Goal: Information Seeking & Learning: Compare options

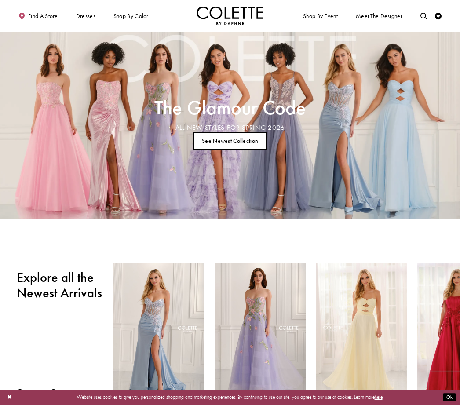
scroll to position [1, 0]
click at [420, 19] on icon "Toggle search" at bounding box center [423, 16] width 7 height 7
click at [381, 18] on input "Search" at bounding box center [389, 16] width 80 height 10
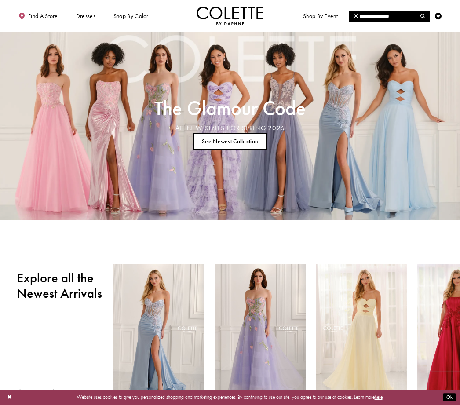
type input "**********"
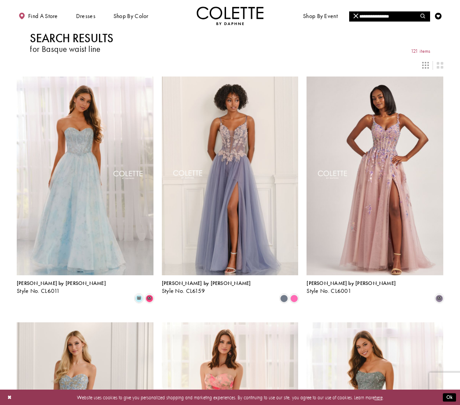
click at [150, 294] on span "m" at bounding box center [149, 298] width 8 height 8
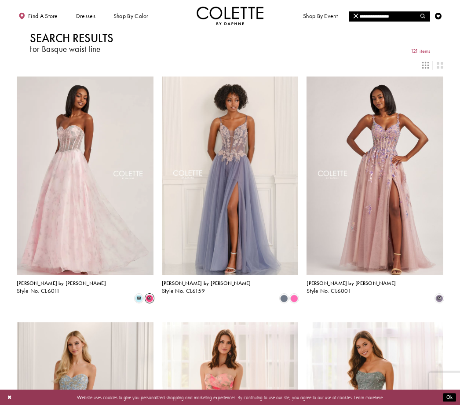
click at [138, 294] on span "m" at bounding box center [139, 298] width 8 height 8
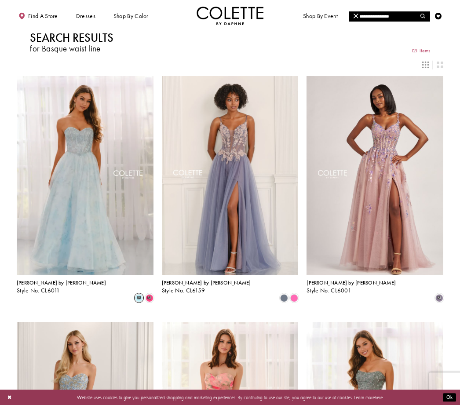
scroll to position [1, 0]
click at [293, 293] on span "Product List" at bounding box center [294, 297] width 8 height 8
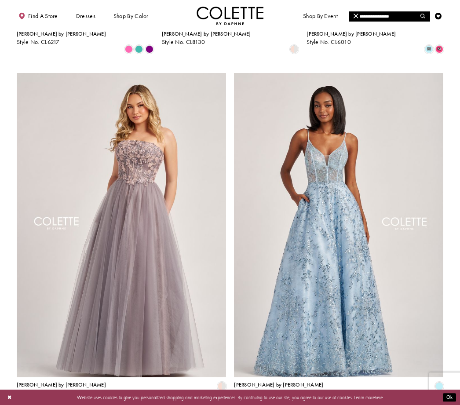
scroll to position [992, 0]
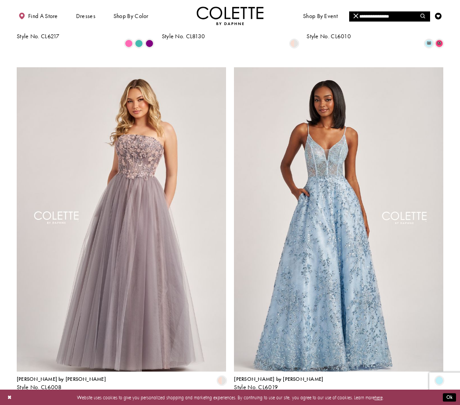
click at [221, 404] on span "2" at bounding box center [219, 407] width 3 height 7
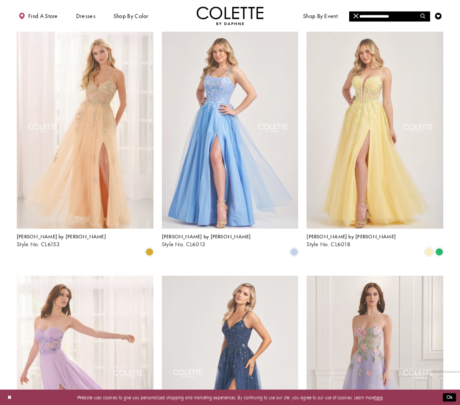
scroll to position [44, 0]
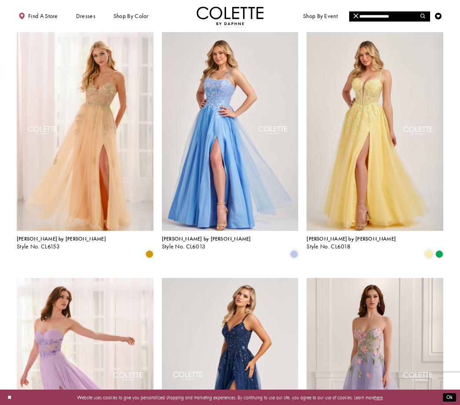
click at [439, 250] on span "Product List" at bounding box center [439, 254] width 8 height 8
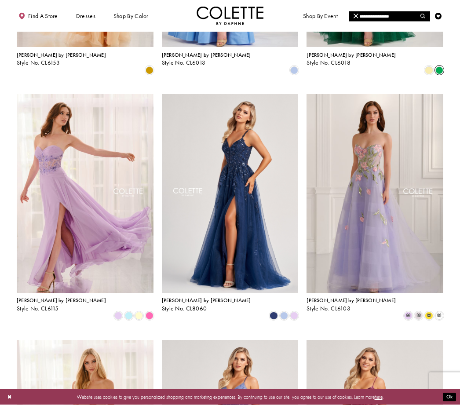
scroll to position [230, 0]
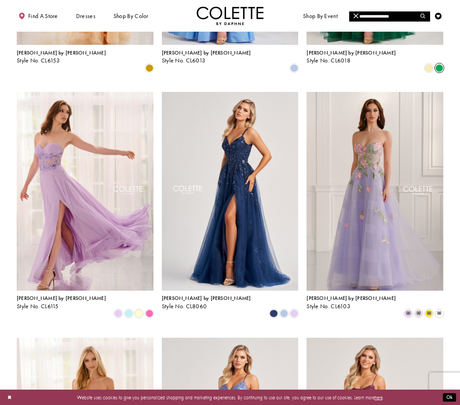
click at [282, 309] on span "Product List" at bounding box center [284, 313] width 8 height 8
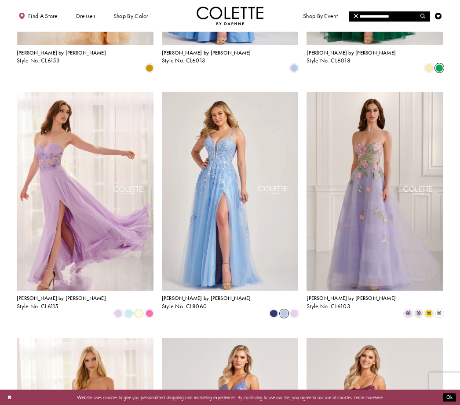
click at [294, 309] on span "Product List" at bounding box center [294, 313] width 8 height 8
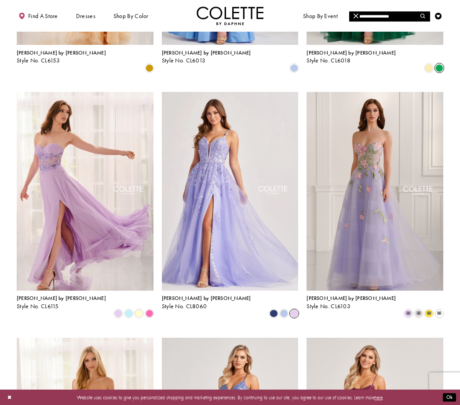
click at [273, 309] on span "Product List" at bounding box center [273, 313] width 8 height 8
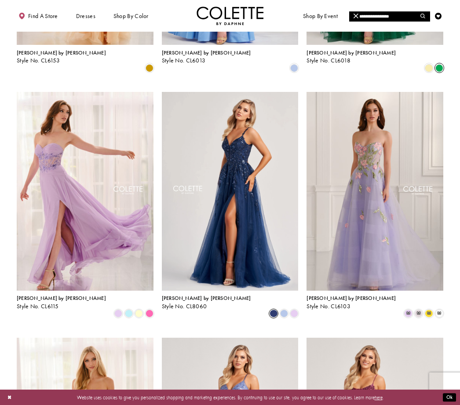
click at [185, 294] on span "[PERSON_NAME] by [PERSON_NAME]" at bounding box center [206, 297] width 89 height 7
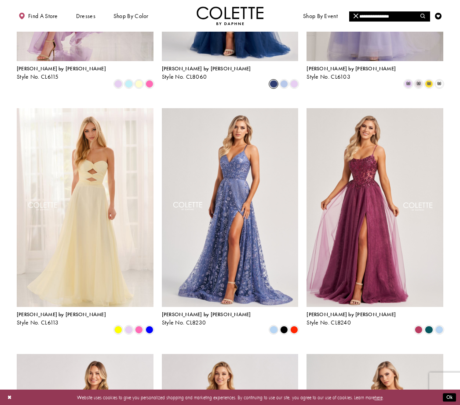
scroll to position [460, 0]
click at [429, 324] on div "Product List" at bounding box center [429, 329] width 10 height 10
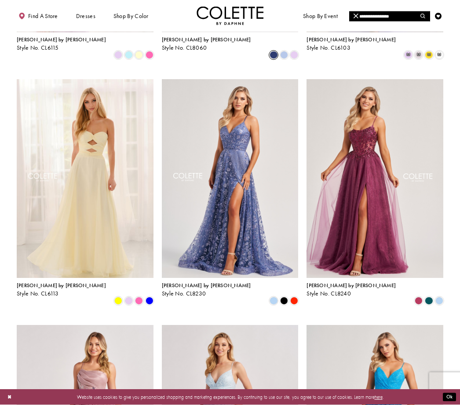
scroll to position [484, 0]
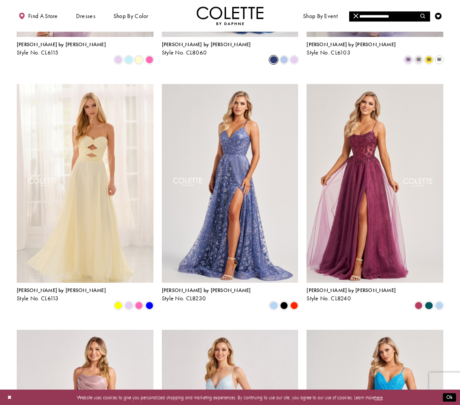
click at [372, 206] on img "Visit Colette by Daphne Style No. CL8240 Page" at bounding box center [374, 183] width 137 height 199
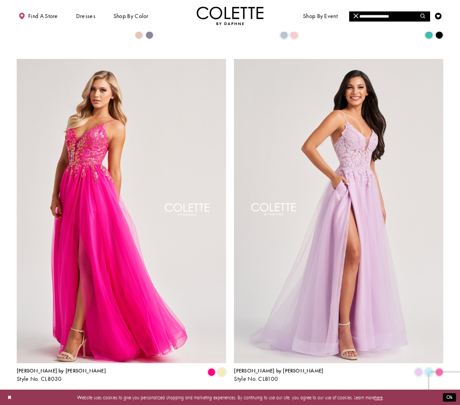
scroll to position [1002, 0]
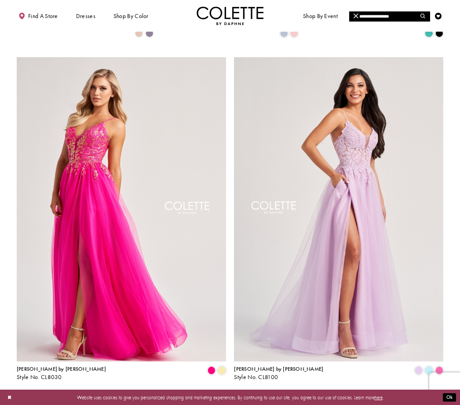
click at [42, 373] on span "Style No. CL8030" at bounding box center [39, 376] width 45 height 7
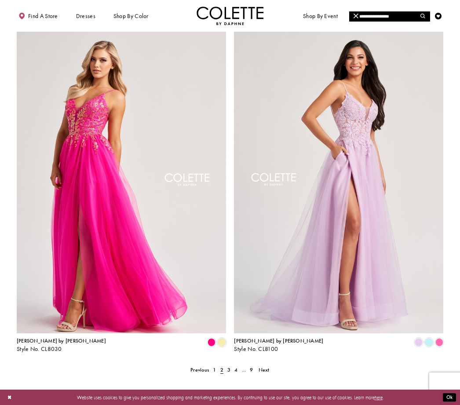
click at [439, 338] on span "Product List" at bounding box center [439, 342] width 8 height 8
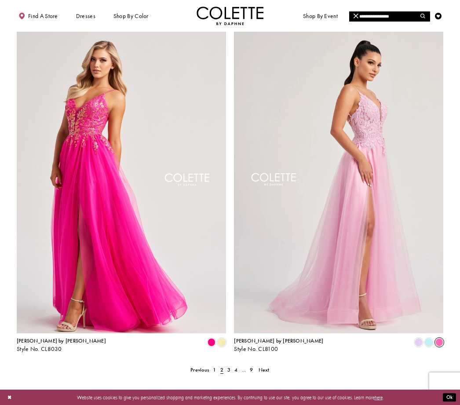
click at [419, 338] on span "Product List" at bounding box center [418, 342] width 8 height 8
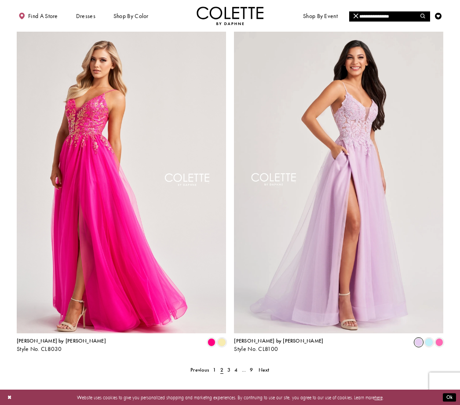
click at [430, 338] on span "Product List" at bounding box center [429, 342] width 8 height 8
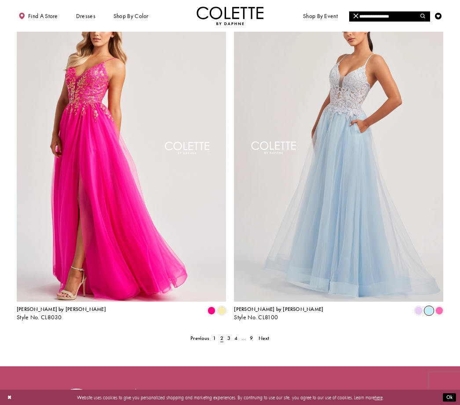
scroll to position [1063, 0]
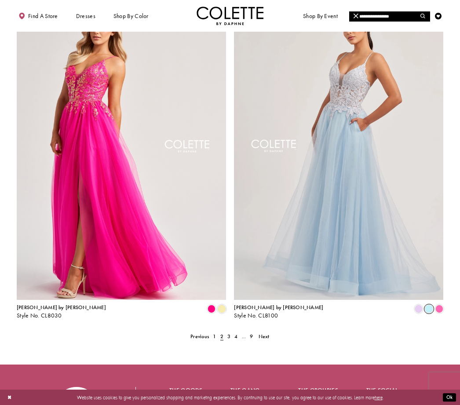
click at [229, 333] on span "3" at bounding box center [228, 336] width 3 height 7
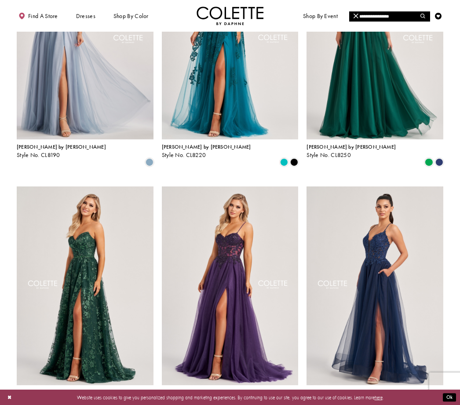
scroll to position [384, 0]
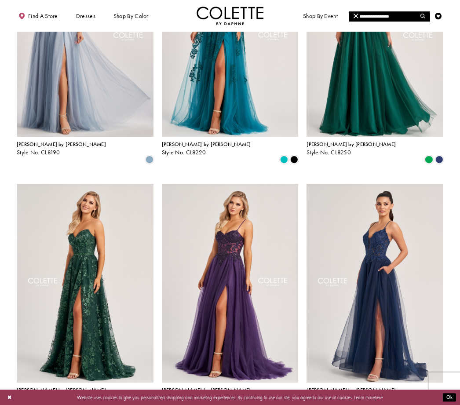
click at [439, 401] on span "Product List" at bounding box center [439, 405] width 8 height 8
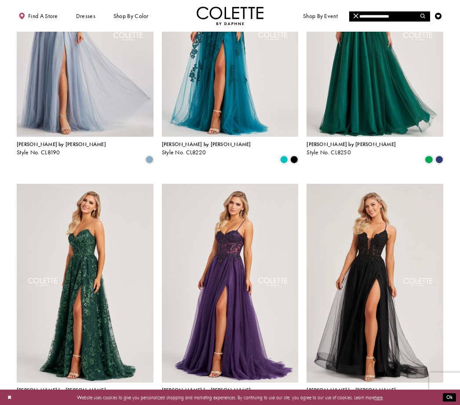
click at [428, 401] on span "Product List" at bounding box center [429, 405] width 8 height 8
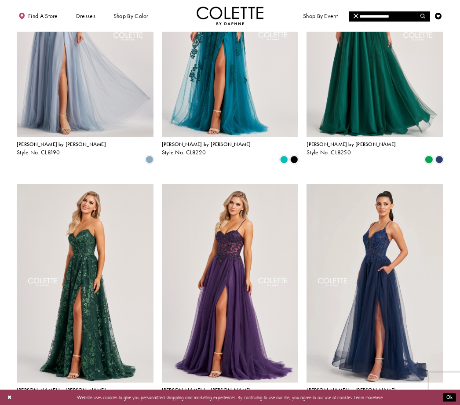
click at [324, 387] on div "Colette by Daphne Style No. CL8320" at bounding box center [350, 394] width 89 height 14
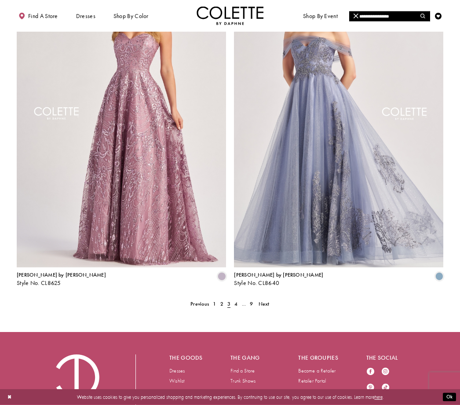
scroll to position [1097, 0]
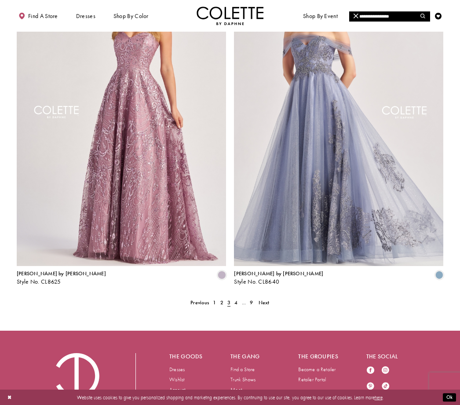
click at [236, 299] on span "4" at bounding box center [235, 302] width 3 height 7
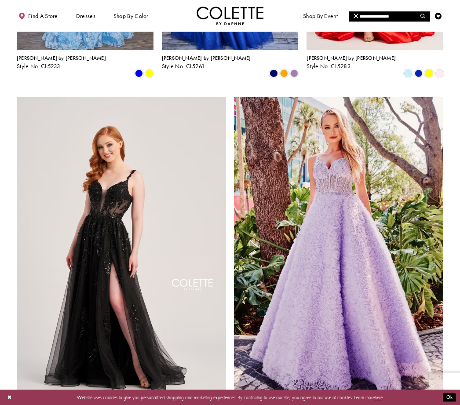
scroll to position [963, 0]
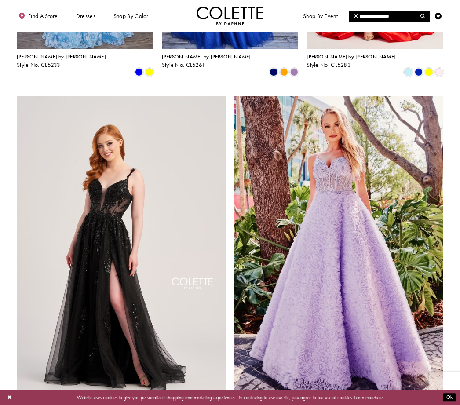
click at [221, 404] on span "Product List" at bounding box center [222, 409] width 8 height 8
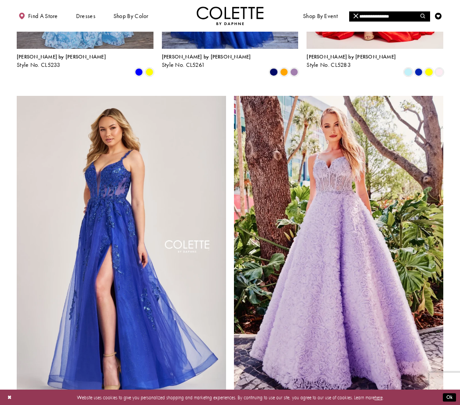
click at [211, 404] on span "Product List" at bounding box center [211, 409] width 8 height 8
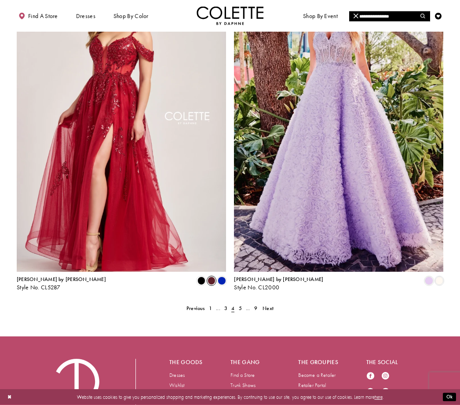
scroll to position [1097, 0]
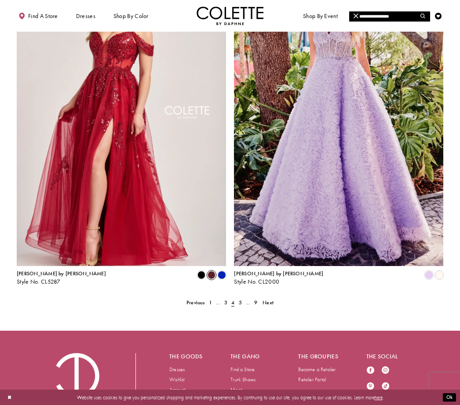
click at [240, 299] on span "5" at bounding box center [240, 302] width 3 height 7
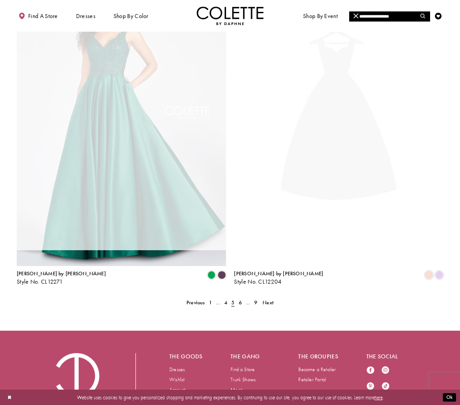
scroll to position [44, 0]
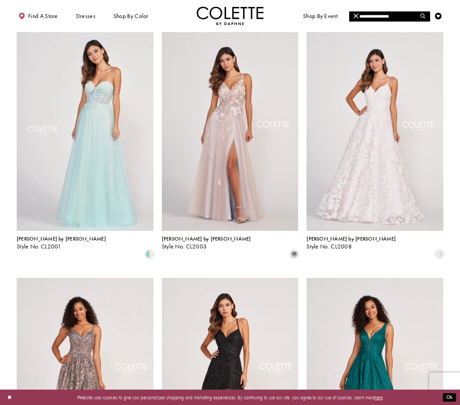
click at [327, 238] on span "[PERSON_NAME] by [PERSON_NAME]" at bounding box center [350, 238] width 89 height 7
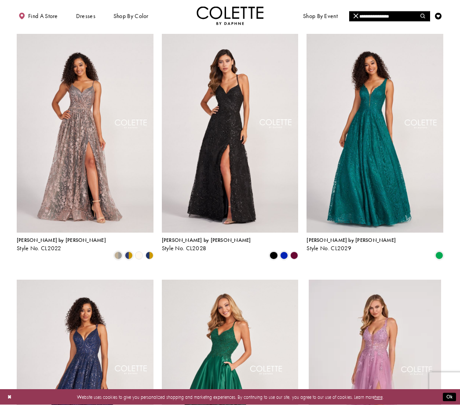
scroll to position [286, 0]
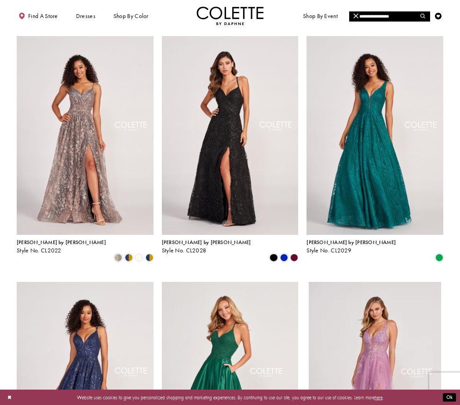
click at [295, 253] on polygon "Product List" at bounding box center [294, 258] width 10 height 10
click at [294, 253] on polygon "Product List" at bounding box center [294, 258] width 10 height 10
click at [283, 254] on span "Product List" at bounding box center [284, 258] width 8 height 8
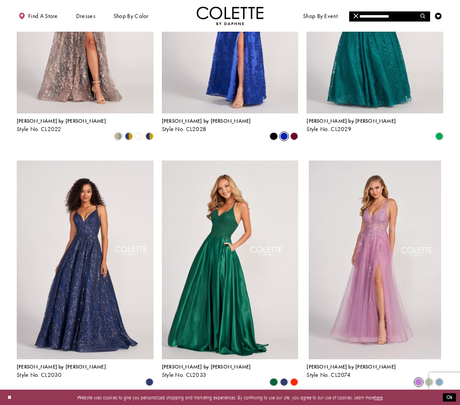
scroll to position [408, 0]
click at [294, 377] on polygon "Product List" at bounding box center [294, 382] width 10 height 10
click at [180, 371] on span "Style No. CL2033" at bounding box center [184, 374] width 45 height 7
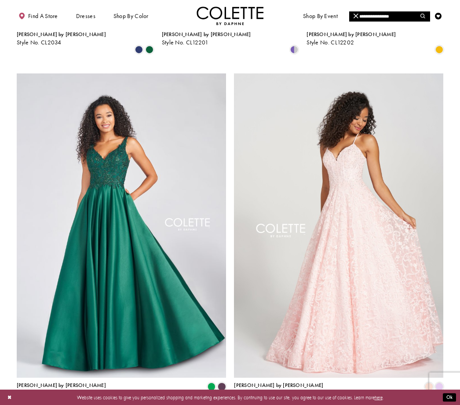
scroll to position [985, 0]
click at [437, 383] on span "Product List" at bounding box center [439, 387] width 8 height 8
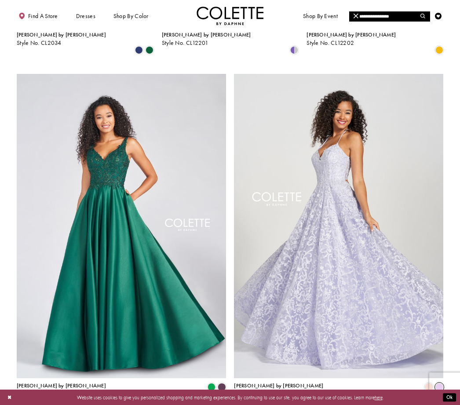
click at [221, 383] on span "Product List" at bounding box center [222, 387] width 8 height 8
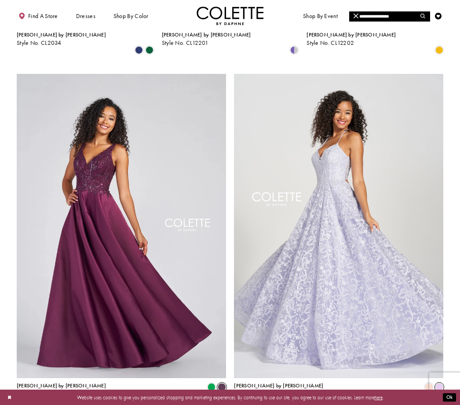
click at [33, 382] on span "[PERSON_NAME] by [PERSON_NAME]" at bounding box center [61, 385] width 89 height 7
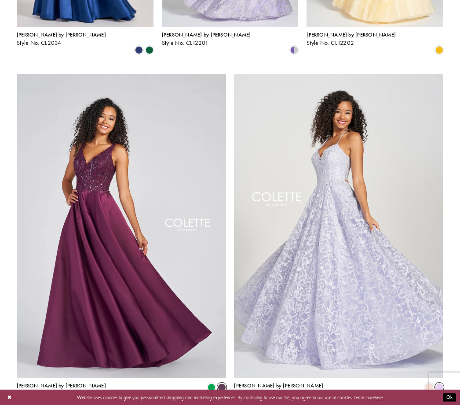
scroll to position [1013, 0]
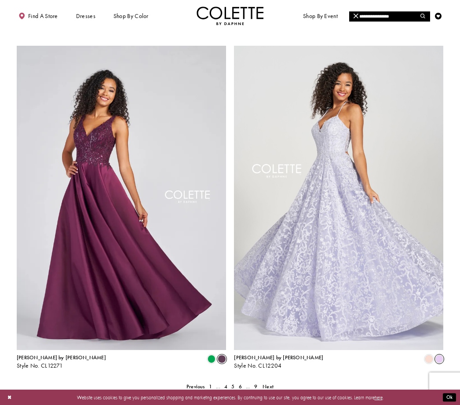
click at [240, 383] on span "6" at bounding box center [240, 386] width 3 height 7
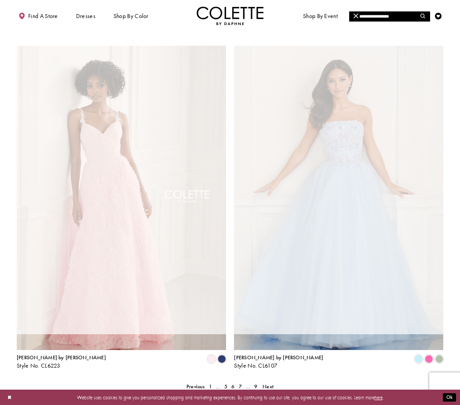
scroll to position [44, 0]
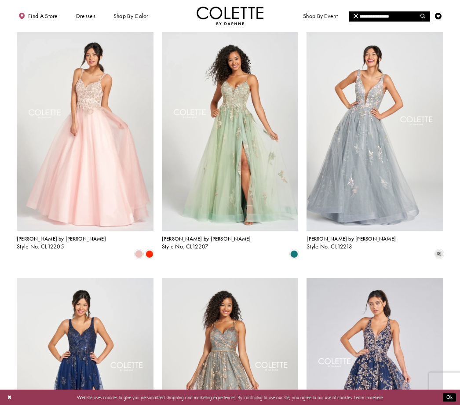
click at [324, 240] on span "[PERSON_NAME] by [PERSON_NAME]" at bounding box center [350, 238] width 89 height 7
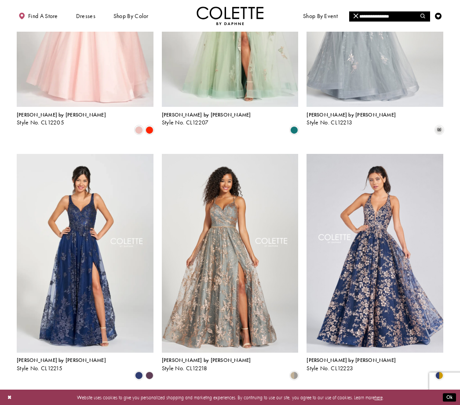
scroll to position [169, 0]
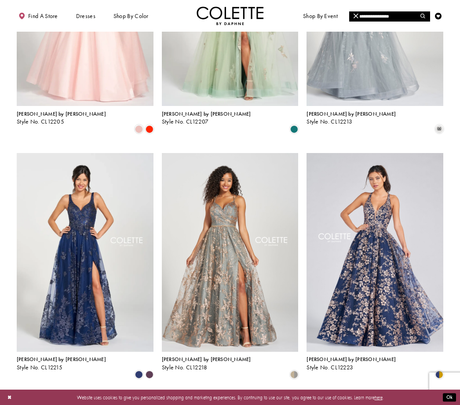
click at [36, 356] on span "[PERSON_NAME] by [PERSON_NAME]" at bounding box center [61, 359] width 89 height 7
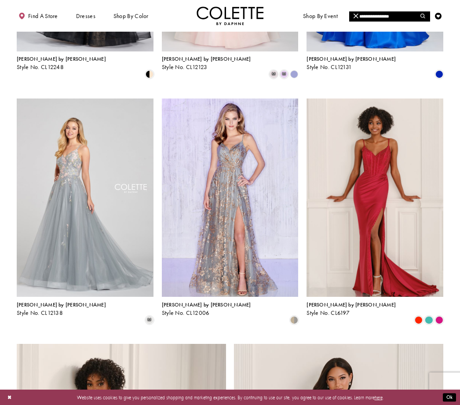
scroll to position [716, 0]
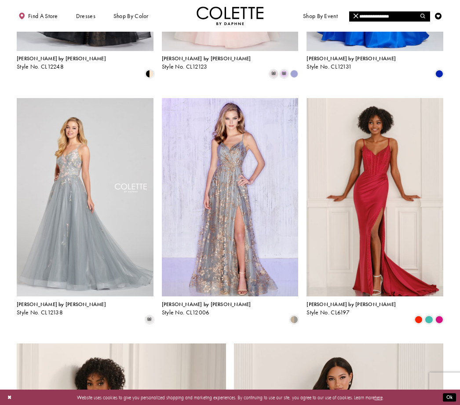
click at [439, 316] on span "Product List" at bounding box center [439, 320] width 8 height 8
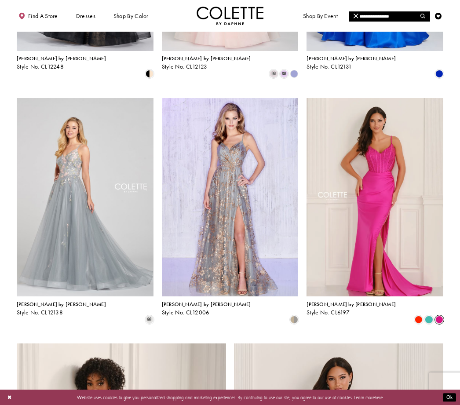
click at [429, 316] on span "Product List" at bounding box center [429, 320] width 8 height 8
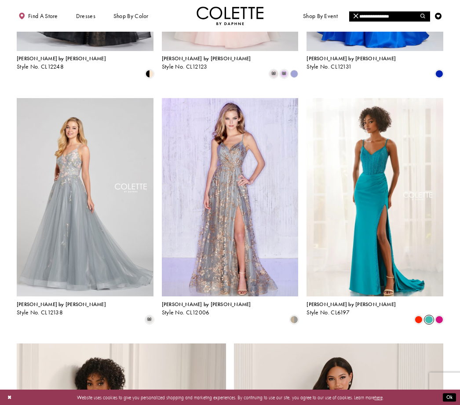
click at [420, 316] on span "Product List" at bounding box center [418, 320] width 8 height 8
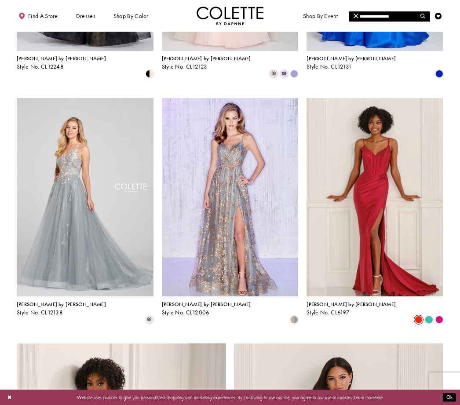
click at [331, 309] on span "Style No. CL6197" at bounding box center [327, 312] width 43 height 7
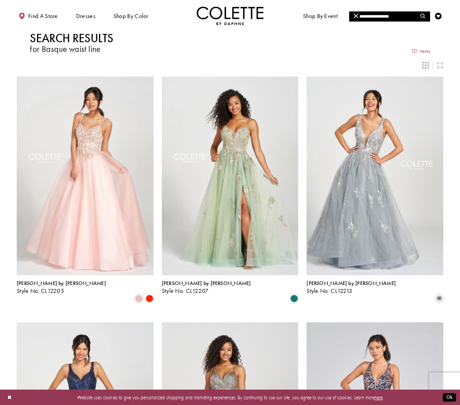
scroll to position [744, 0]
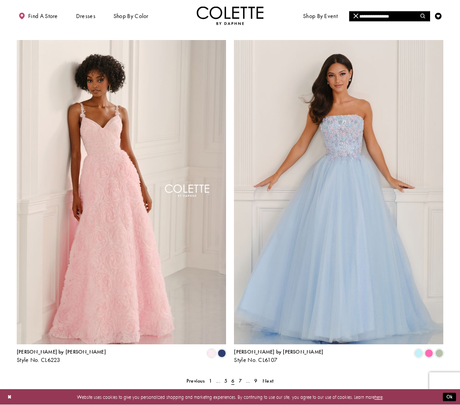
scroll to position [1019, 0]
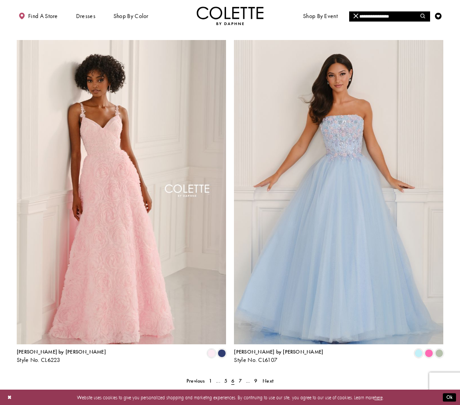
click at [222, 349] on span "Product List" at bounding box center [222, 353] width 8 height 8
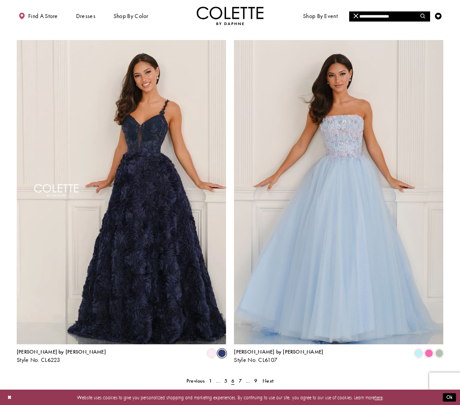
click at [43, 348] on span "[PERSON_NAME] by [PERSON_NAME]" at bounding box center [61, 351] width 89 height 7
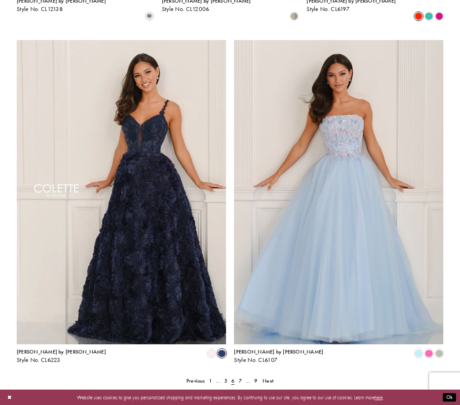
scroll to position [1047, 0]
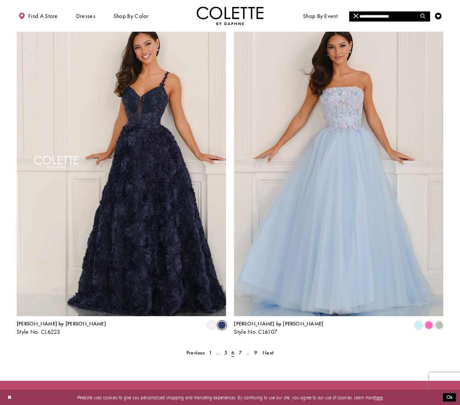
click at [238, 348] on link "7" at bounding box center [239, 353] width 7 height 10
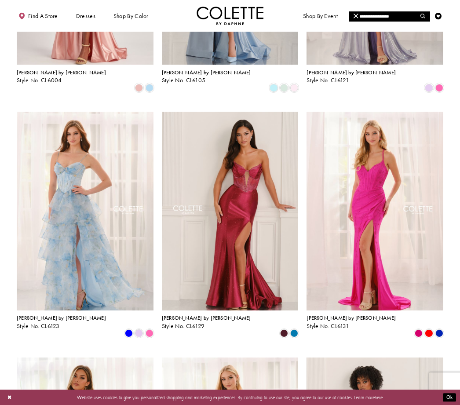
scroll to position [211, 0]
click at [148, 329] on span "Product List" at bounding box center [149, 333] width 8 height 8
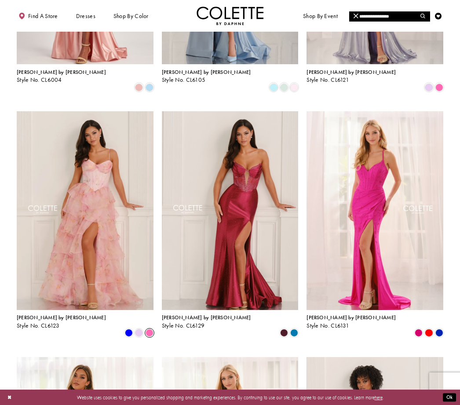
click at [140, 329] on span "Product List" at bounding box center [139, 333] width 8 height 8
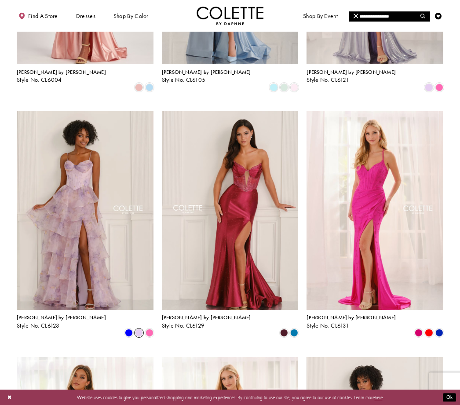
click at [37, 314] on span "[PERSON_NAME] by [PERSON_NAME]" at bounding box center [61, 317] width 89 height 7
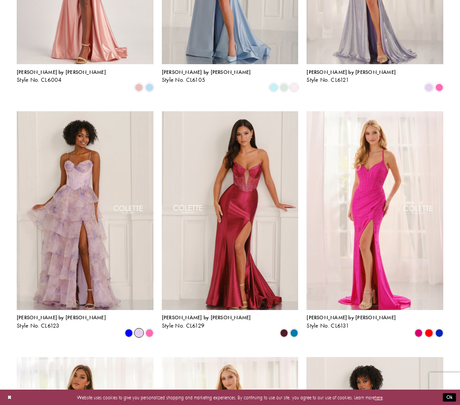
scroll to position [239, 0]
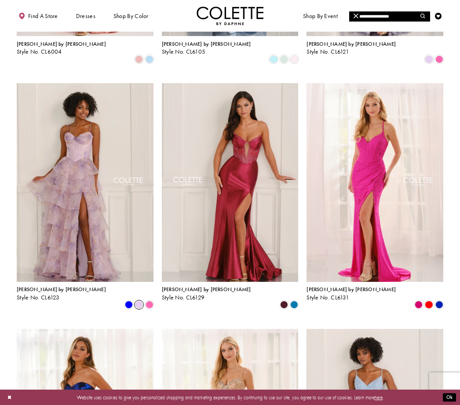
click at [426, 301] on span "Product List" at bounding box center [429, 305] width 8 height 8
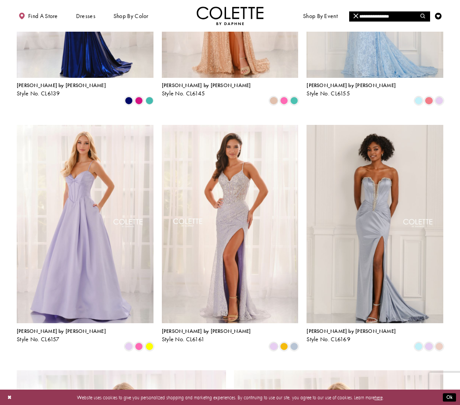
scroll to position [689, 0]
click at [138, 342] on span "Product List" at bounding box center [139, 346] width 8 height 8
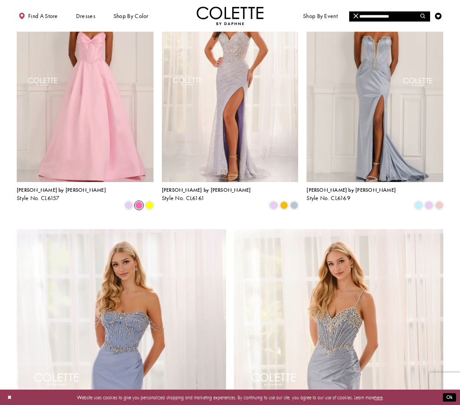
scroll to position [831, 0]
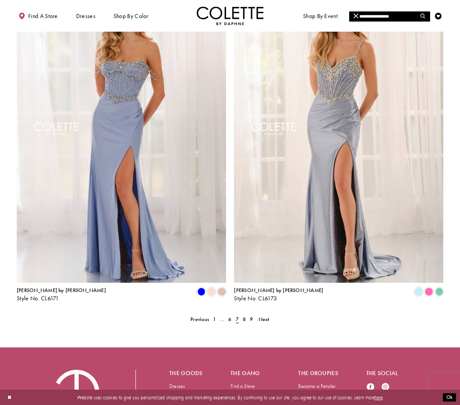
click at [245, 316] on span "8" at bounding box center [244, 319] width 3 height 7
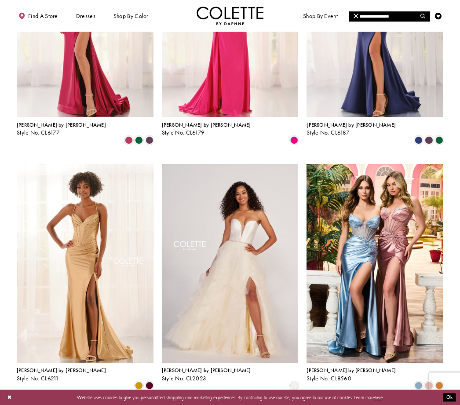
scroll to position [159, 0]
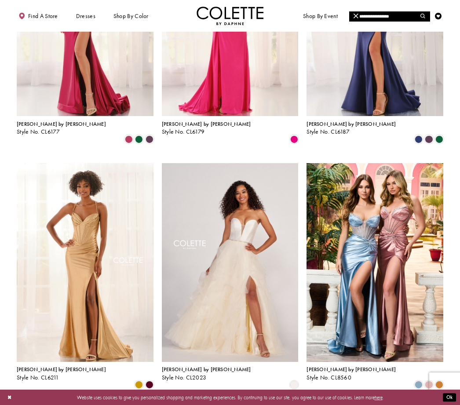
click at [148, 381] on span "Product List" at bounding box center [149, 385] width 8 height 8
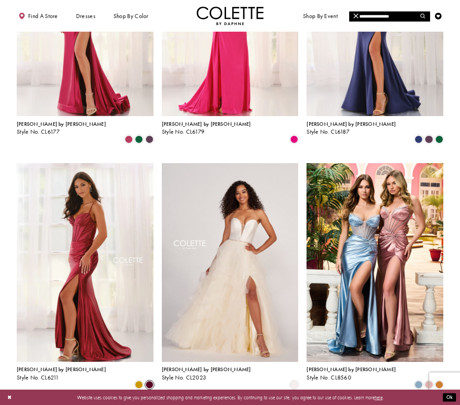
click at [38, 366] on span "[PERSON_NAME] by [PERSON_NAME]" at bounding box center [61, 369] width 89 height 7
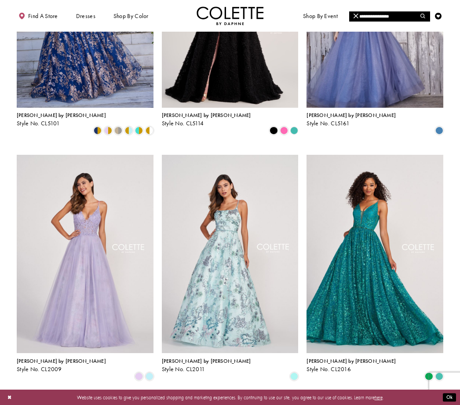
scroll to position [659, 0]
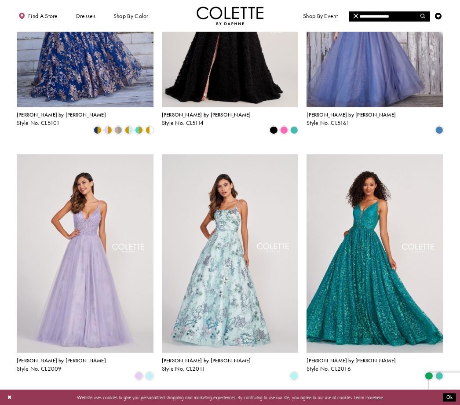
click at [441, 372] on span "Product List" at bounding box center [439, 376] width 8 height 8
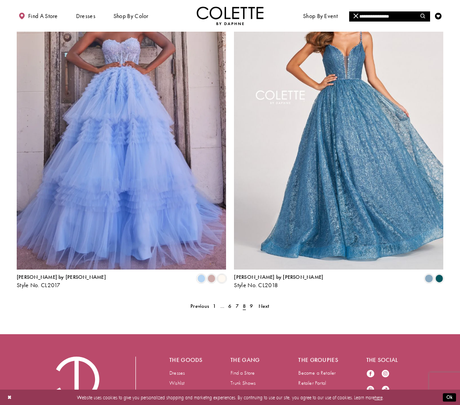
scroll to position [1097, 0]
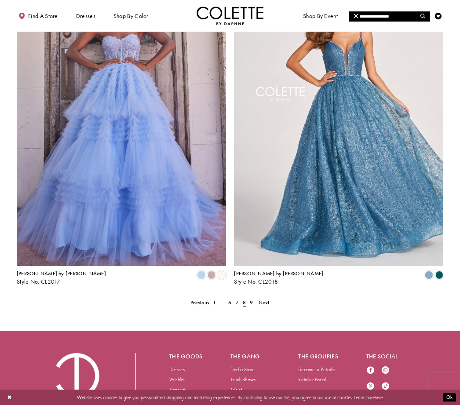
click at [248, 298] on link "9" at bounding box center [251, 303] width 7 height 10
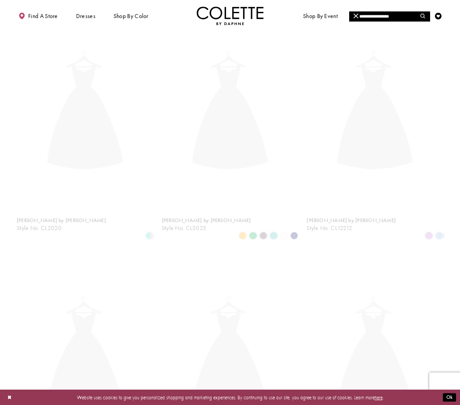
scroll to position [44, 0]
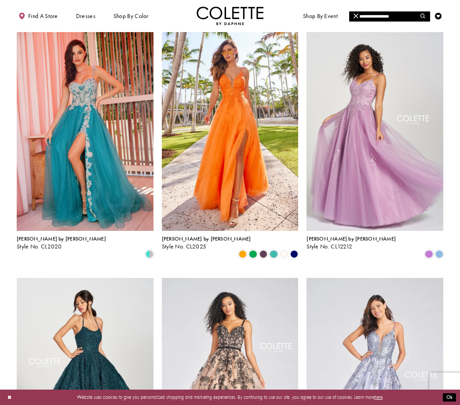
click at [253, 250] on span "Product List" at bounding box center [253, 254] width 8 height 8
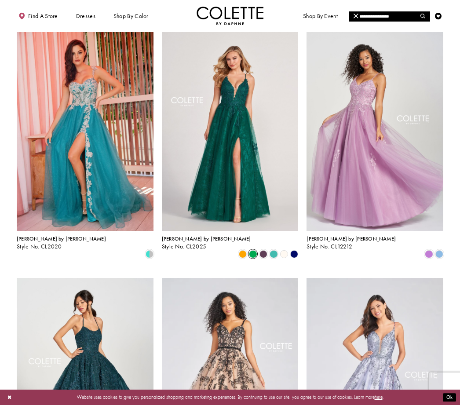
click at [262, 250] on span "Product List" at bounding box center [263, 254] width 8 height 8
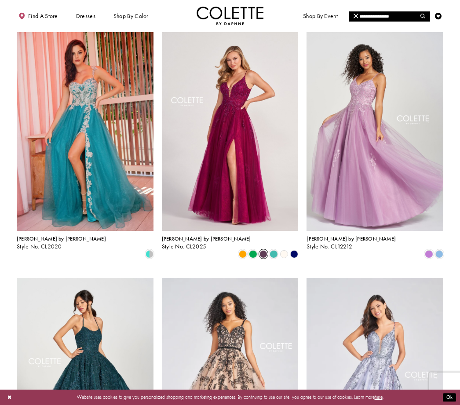
click at [272, 250] on span "Product List" at bounding box center [273, 254] width 8 height 8
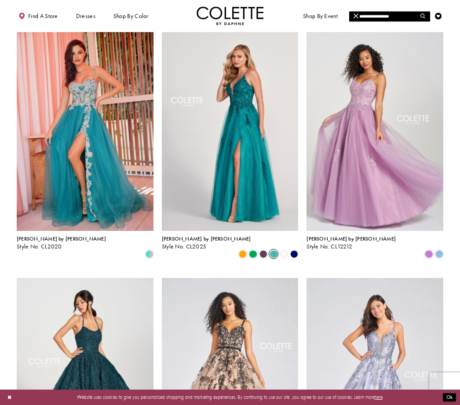
click at [183, 243] on span "Style No. CL2025" at bounding box center [184, 246] width 45 height 7
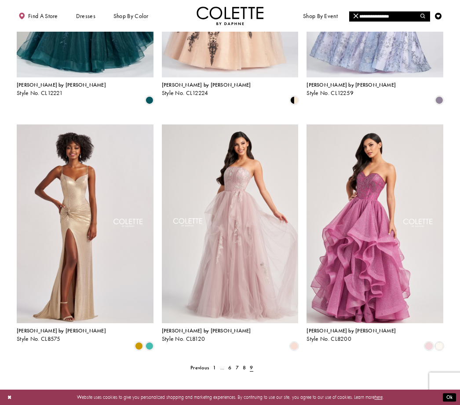
scroll to position [444, 0]
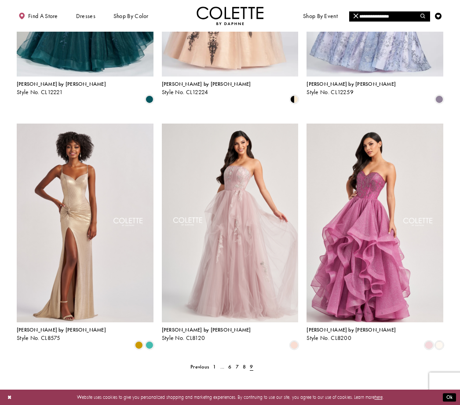
click at [140, 341] on span "Product List" at bounding box center [139, 345] width 8 height 8
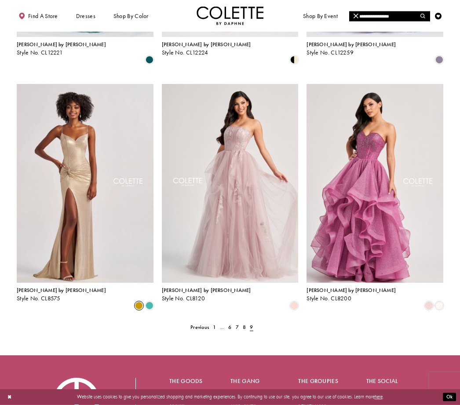
scroll to position [484, 0]
click at [28, 287] on div "Colette by Daphne Style No. CL8575" at bounding box center [61, 294] width 89 height 14
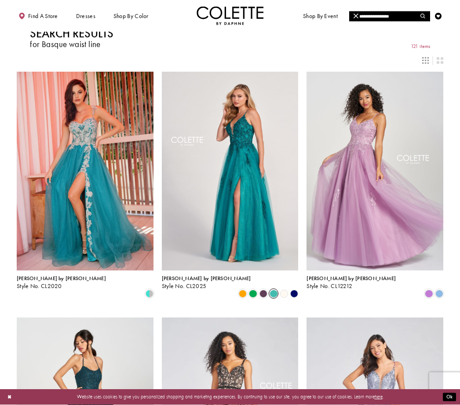
scroll to position [0, 0]
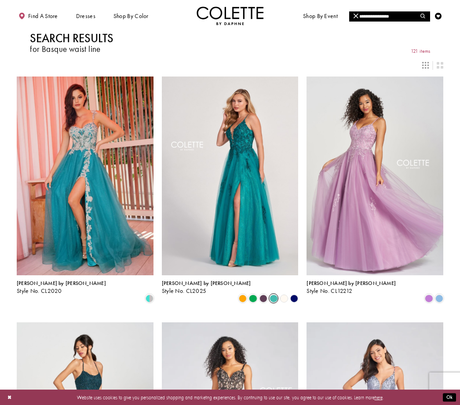
click at [0, 0] on div "Primary block" at bounding box center [0, 0] width 0 height 0
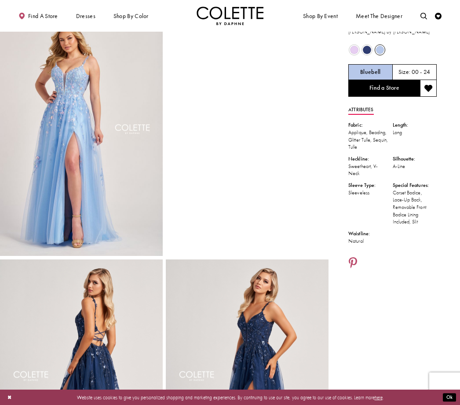
scroll to position [18, 0]
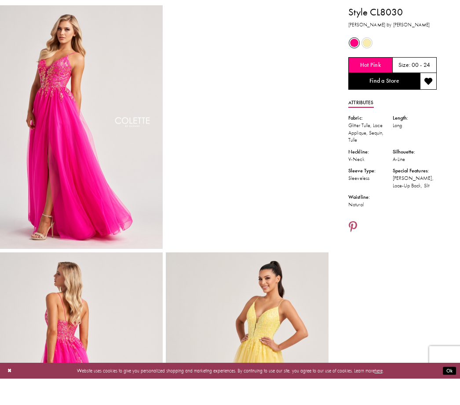
scroll to position [26, 0]
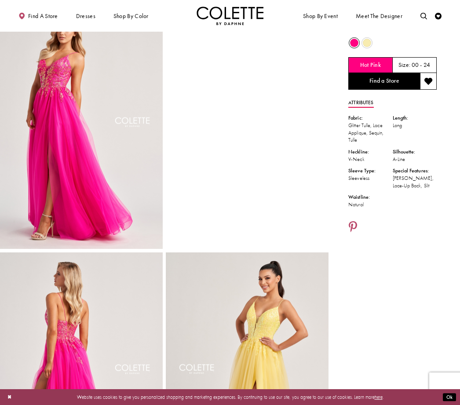
click at [367, 40] on span "Product color controls state depends on size chosen" at bounding box center [367, 43] width 8 height 8
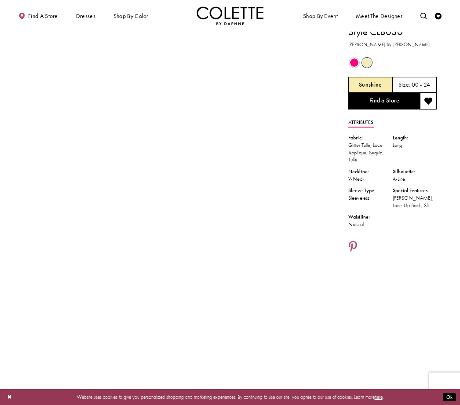
scroll to position [0, 0]
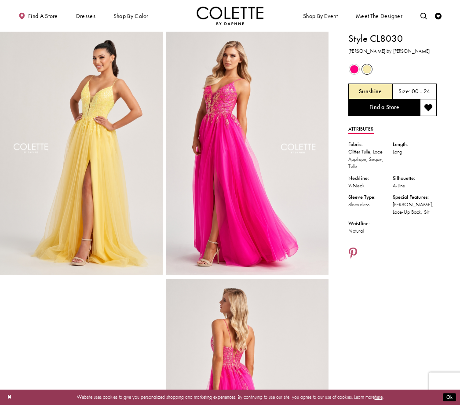
click at [353, 69] on span "Product color controls state depends on size chosen" at bounding box center [354, 69] width 8 height 8
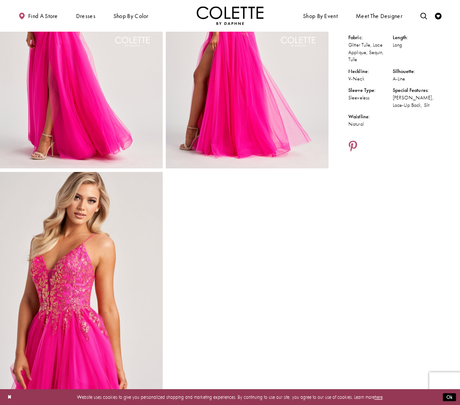
scroll to position [82, 0]
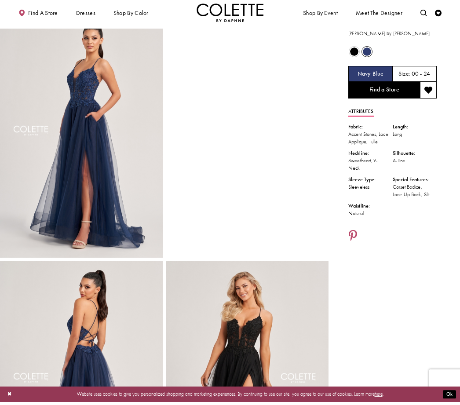
scroll to position [22, 0]
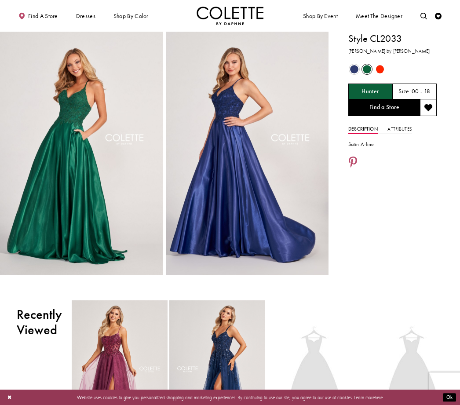
click at [356, 71] on span "Product color controls state depends on size chosen" at bounding box center [354, 69] width 8 height 8
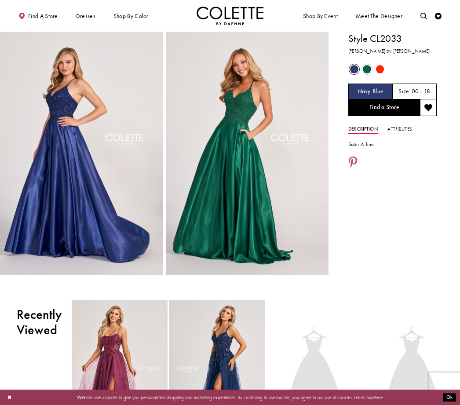
click at [378, 72] on span "Product color controls state depends on size chosen" at bounding box center [380, 69] width 8 height 8
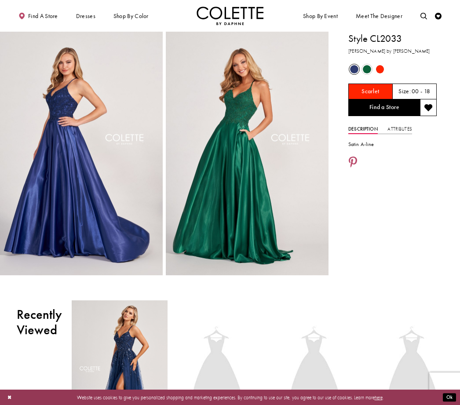
click at [381, 69] on span "Product color controls state depends on size chosen" at bounding box center [380, 69] width 8 height 8
click at [380, 65] on span "Product color controls state depends on size chosen" at bounding box center [380, 69] width 8 height 8
click at [364, 68] on span "Product color controls state depends on size chosen" at bounding box center [367, 69] width 8 height 8
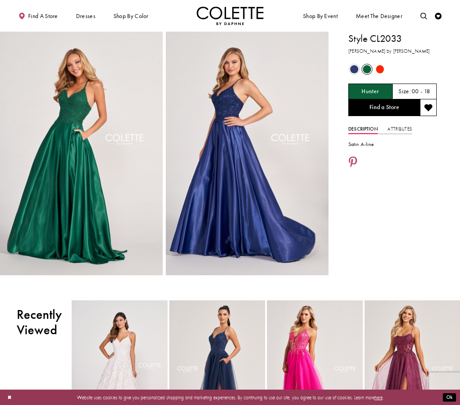
click at [378, 70] on span "Product color controls state depends on size chosen" at bounding box center [380, 69] width 8 height 8
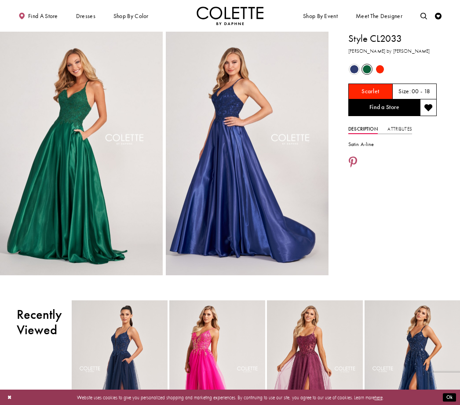
click at [385, 68] on div "Out of Stock" at bounding box center [380, 69] width 12 height 12
click at [379, 65] on span "Product color controls state depends on size chosen" at bounding box center [380, 69] width 8 height 8
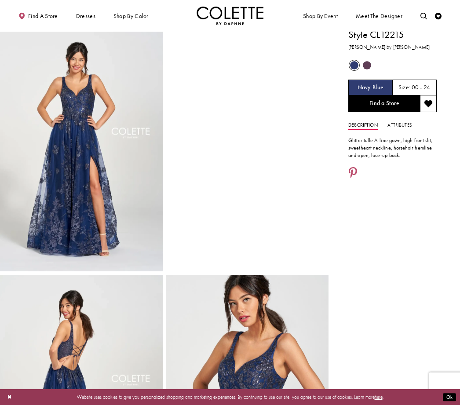
scroll to position [12, 0]
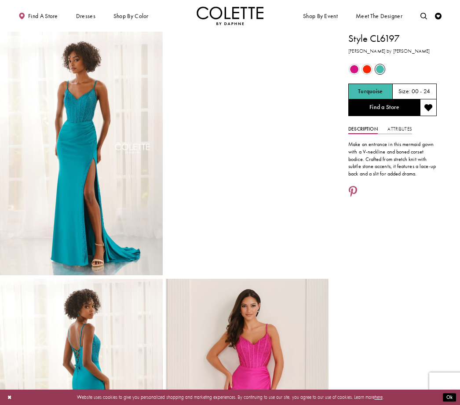
click at [350, 69] on span "Product color controls state depends on size chosen" at bounding box center [354, 69] width 8 height 8
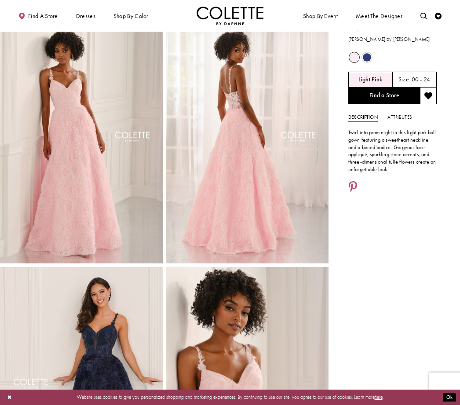
scroll to position [11, 0]
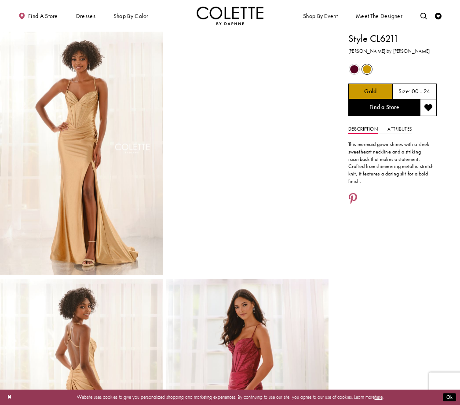
click at [352, 69] on span "Product color controls state depends on size chosen" at bounding box center [354, 69] width 8 height 8
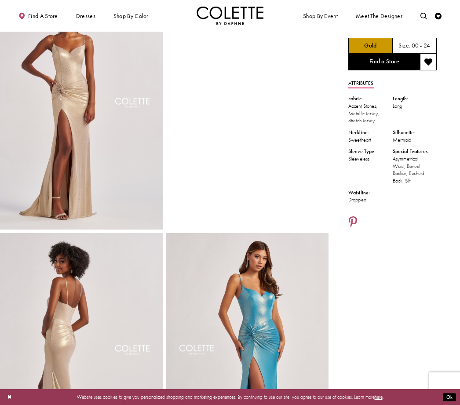
scroll to position [42, 0]
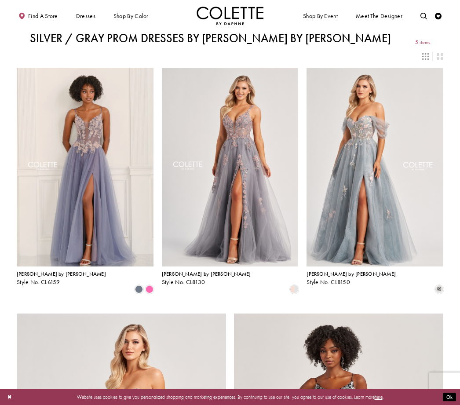
click at [0, 0] on span "PAGEANT DRESSES" at bounding box center [0, 0] width 0 height 0
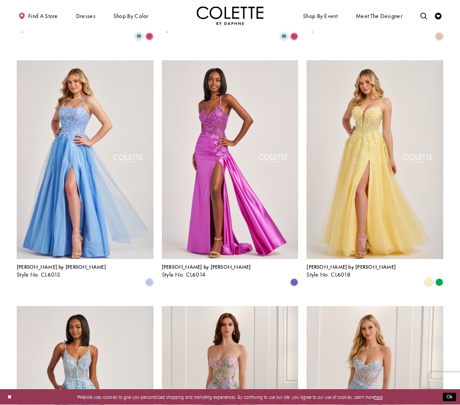
scroll to position [498, 0]
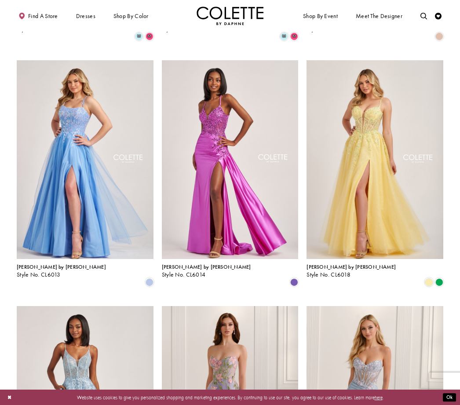
click at [332, 263] on span "[PERSON_NAME] by [PERSON_NAME]" at bounding box center [350, 266] width 89 height 7
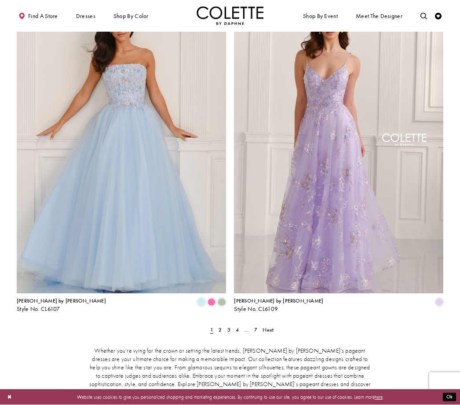
scroll to position [1065, 0]
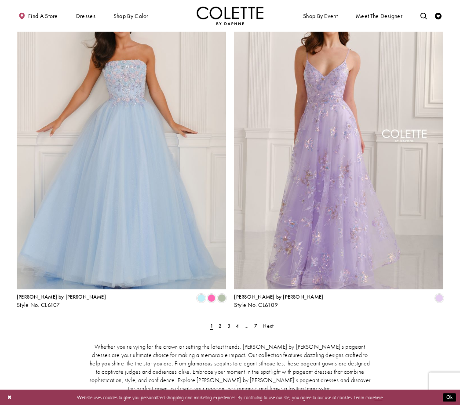
click at [218, 322] on span "2" at bounding box center [219, 325] width 3 height 7
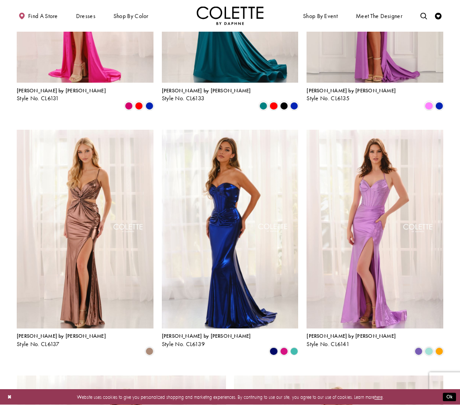
scroll to position [675, 0]
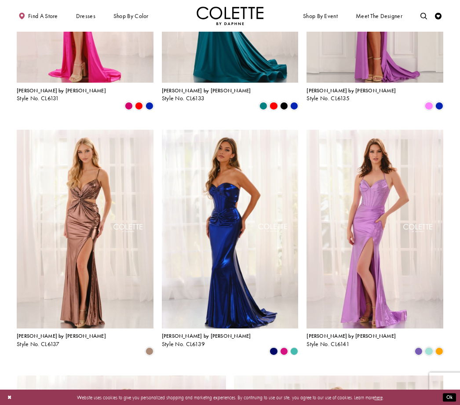
click at [0, 0] on span "PROM DRESSES" at bounding box center [0, 0] width 0 height 0
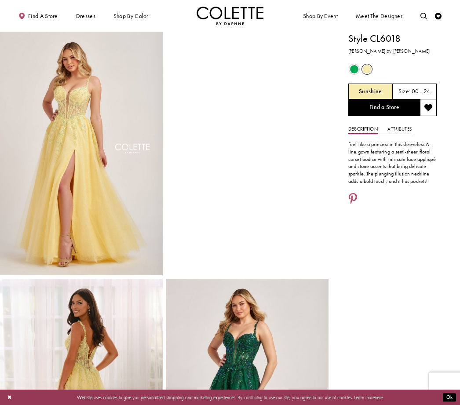
click at [350, 71] on span "Product color controls state depends on size chosen" at bounding box center [354, 69] width 8 height 8
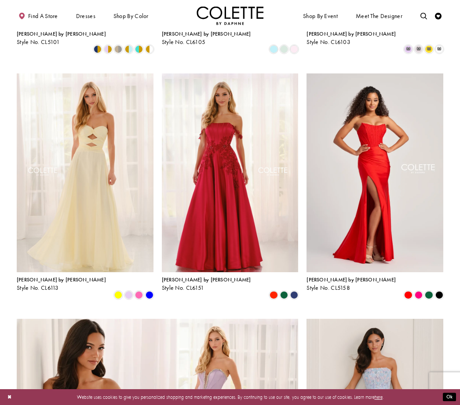
scroll to position [375, 0]
click at [427, 291] on span "Product List" at bounding box center [429, 295] width 8 height 8
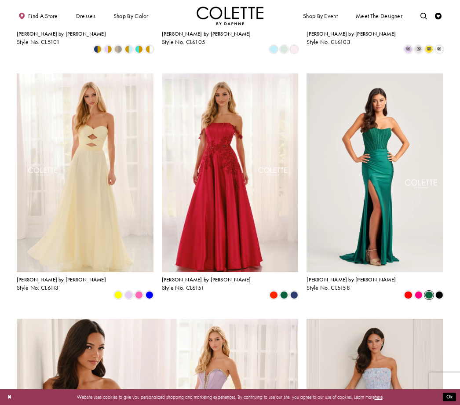
click at [443, 291] on span "Product List" at bounding box center [439, 295] width 8 height 8
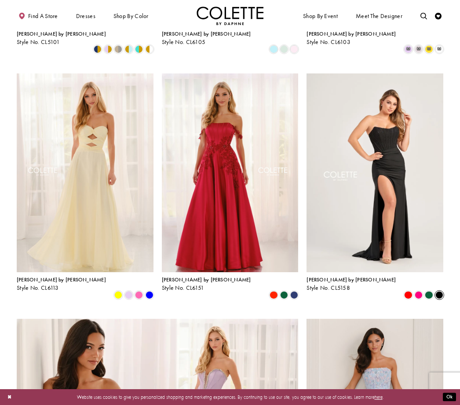
click at [427, 291] on span "Product List" at bounding box center [429, 295] width 8 height 8
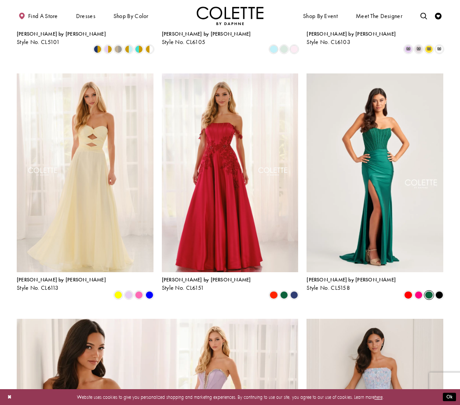
click at [417, 291] on span "Product List" at bounding box center [418, 295] width 8 height 8
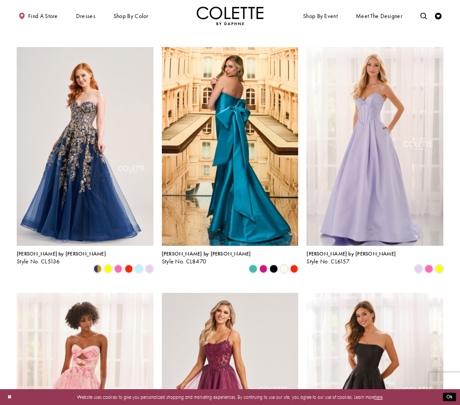
scroll to position [893, 0]
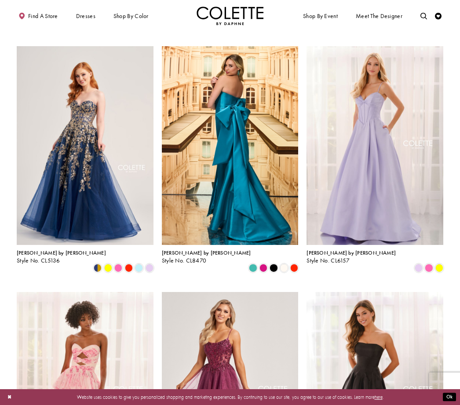
click at [428, 264] on span "Product List" at bounding box center [429, 268] width 8 height 8
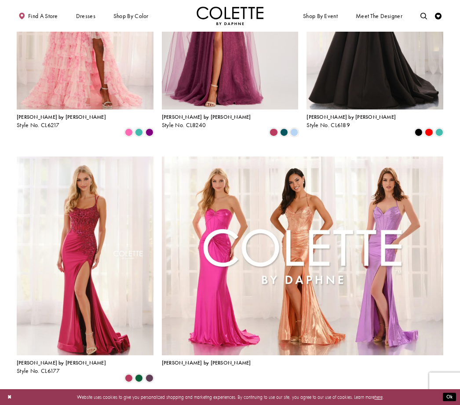
scroll to position [1275, 0]
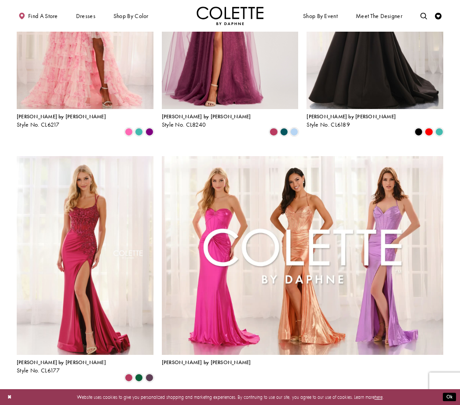
click at [220, 396] on span "2" at bounding box center [218, 399] width 3 height 7
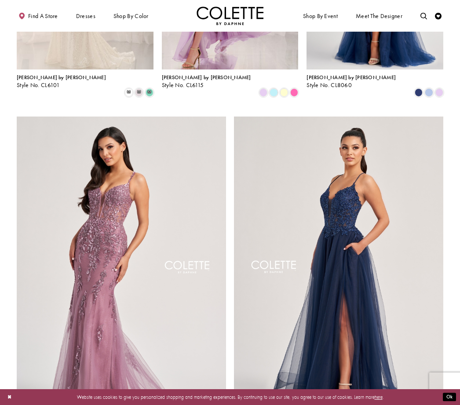
scroll to position [1069, 0]
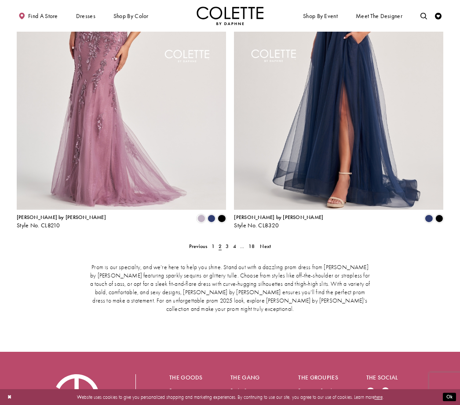
click at [225, 241] on link "3" at bounding box center [227, 246] width 7 height 10
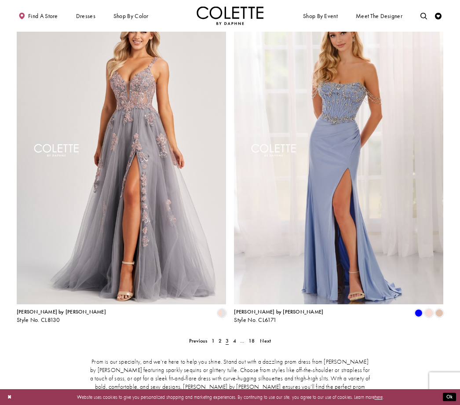
scroll to position [1185, 0]
click at [233, 337] on span "4" at bounding box center [234, 340] width 3 height 7
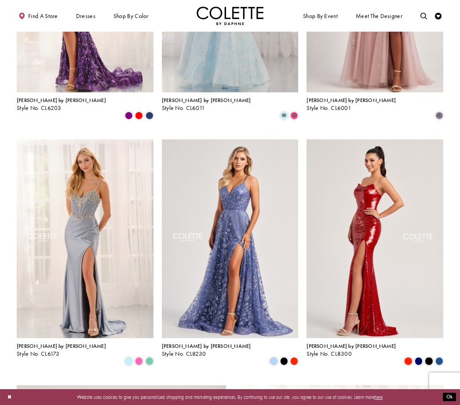
scroll to position [800, 0]
click at [440, 356] on span "Product List" at bounding box center [439, 360] width 8 height 8
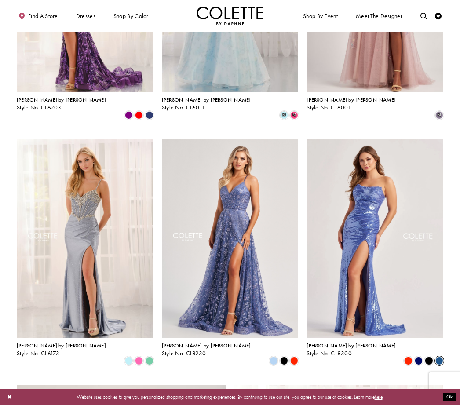
click at [417, 356] on span "Product List" at bounding box center [418, 360] width 8 height 8
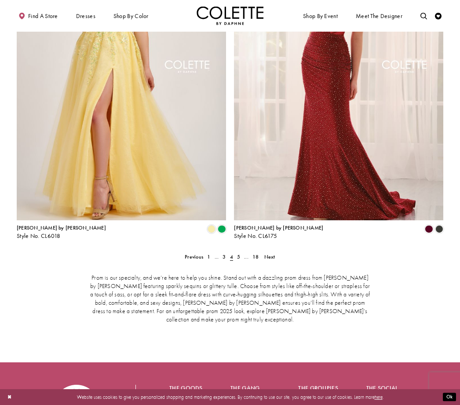
scroll to position [1284, 0]
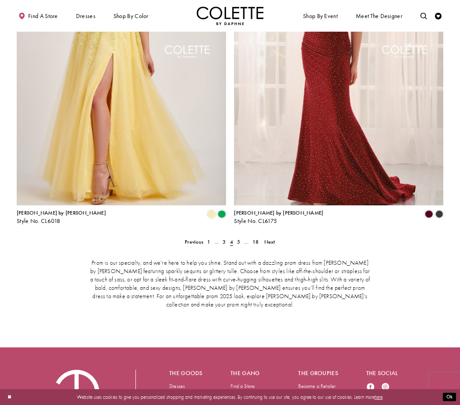
click at [233, 238] on span "4" at bounding box center [231, 241] width 3 height 7
click at [239, 238] on span "5" at bounding box center [238, 241] width 3 height 7
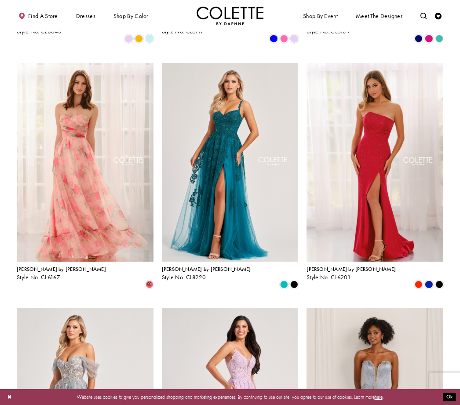
scroll to position [386, 0]
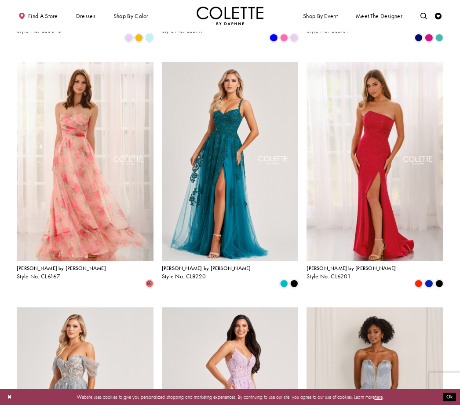
click at [186, 265] on div "Colette by Daphne Style No. CL8220" at bounding box center [206, 272] width 89 height 14
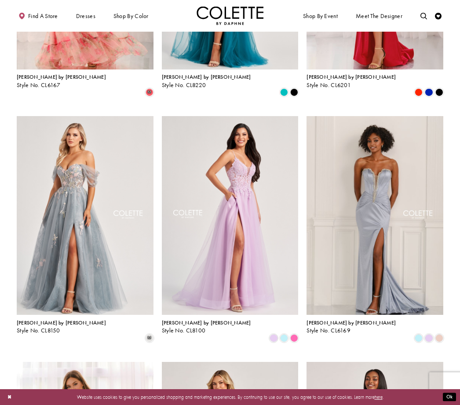
scroll to position [579, 0]
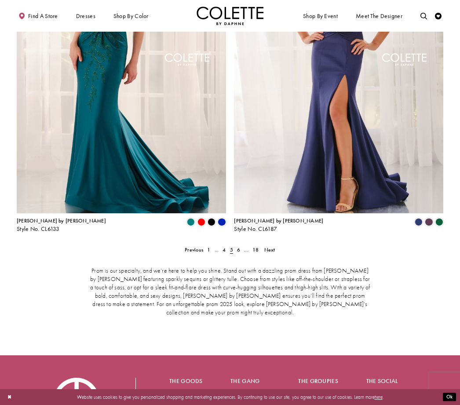
click at [236, 245] on link "6" at bounding box center [238, 250] width 7 height 10
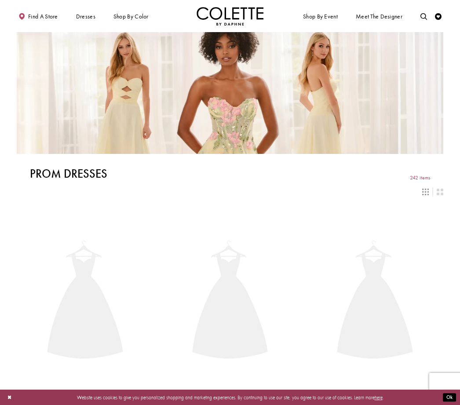
scroll to position [171, 0]
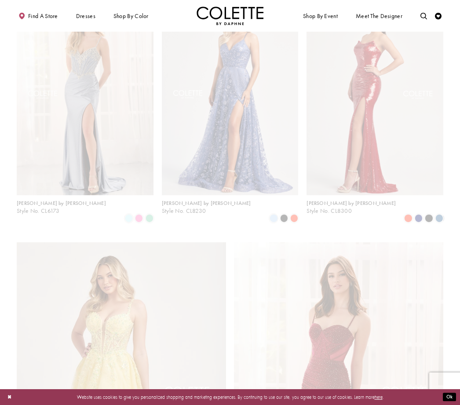
scroll to position [171, 0]
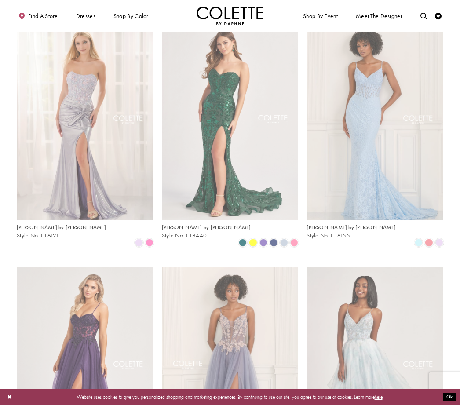
scroll to position [171, 0]
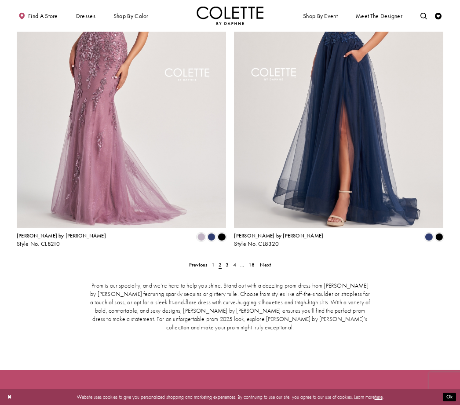
scroll to position [1290, 0]
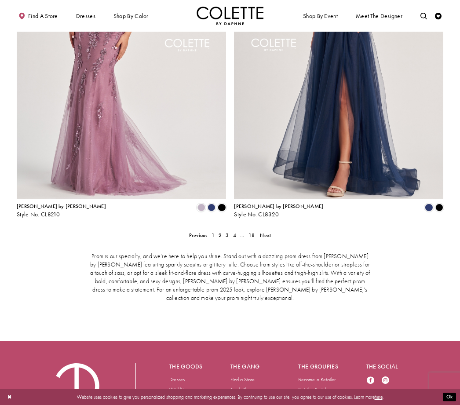
click at [233, 232] on span "4" at bounding box center [234, 235] width 3 height 7
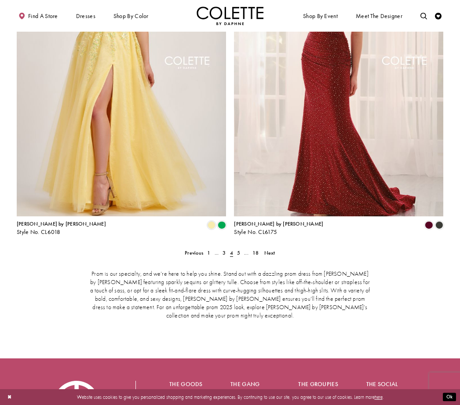
scroll to position [1290, 0]
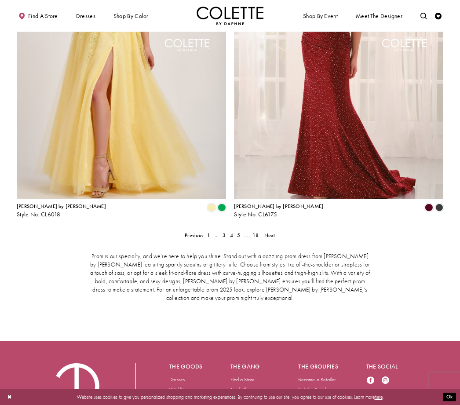
click at [235, 230] on link "5" at bounding box center [238, 235] width 7 height 10
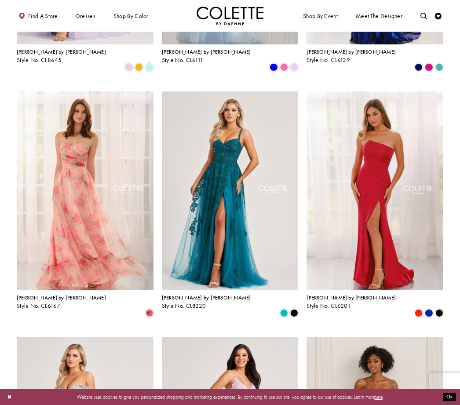
scroll to position [356, 0]
click at [196, 302] on span "Style No. CL8220" at bounding box center [184, 305] width 44 height 7
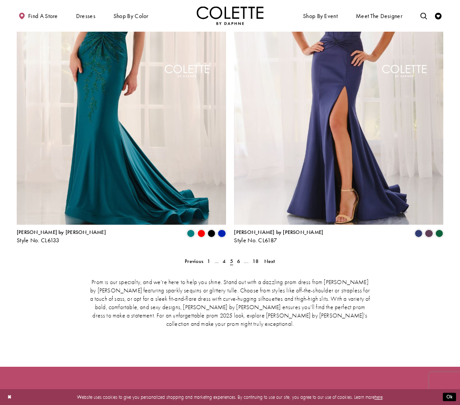
scroll to position [1290, 0]
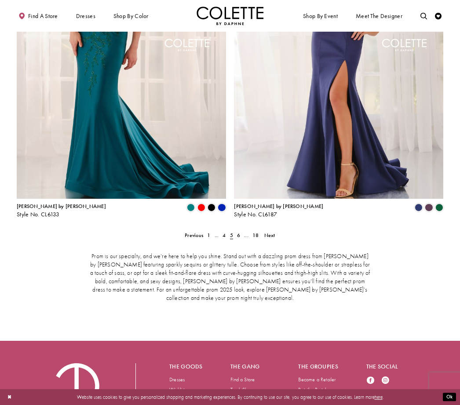
click at [239, 232] on span "6" at bounding box center [238, 235] width 3 height 7
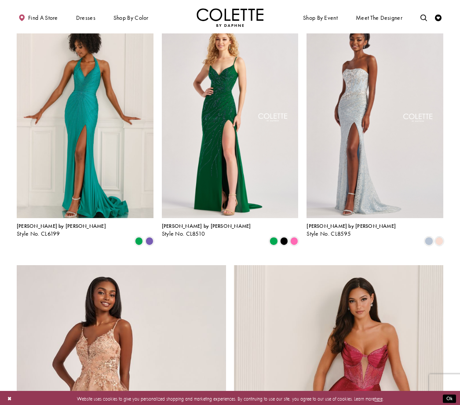
scroll to position [872, 0]
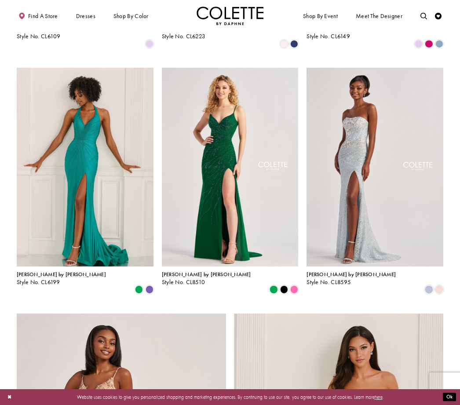
click at [294, 285] on span "Product List" at bounding box center [294, 289] width 8 height 8
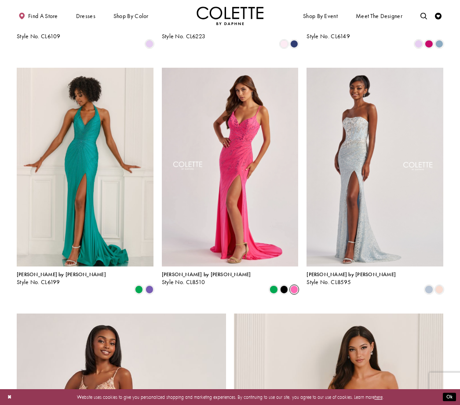
click at [245, 194] on img "Visit Colette by Daphne Style No. CL8510 Page" at bounding box center [230, 167] width 137 height 199
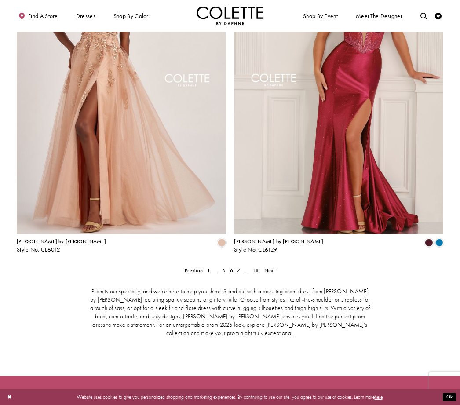
scroll to position [1290, 0]
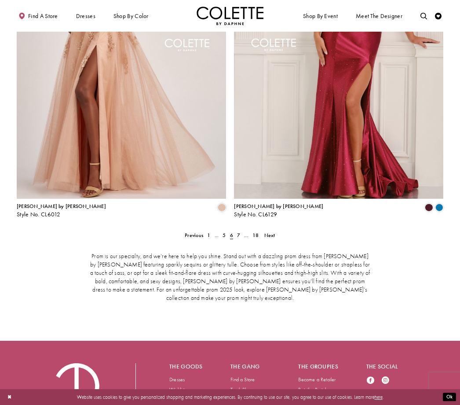
click at [239, 232] on span "7" at bounding box center [238, 235] width 3 height 7
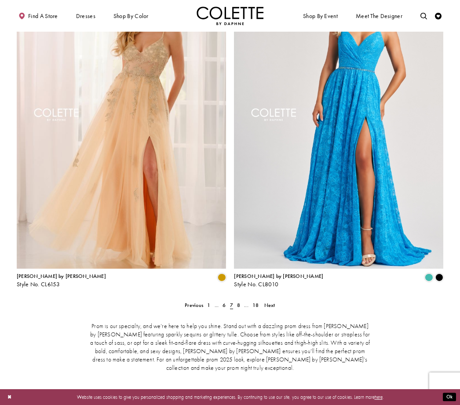
scroll to position [1224, 0]
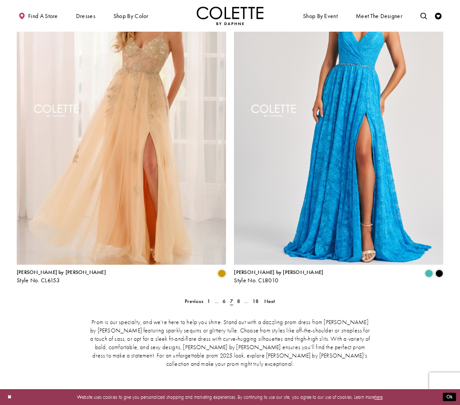
click at [240, 298] on span "8" at bounding box center [238, 301] width 3 height 7
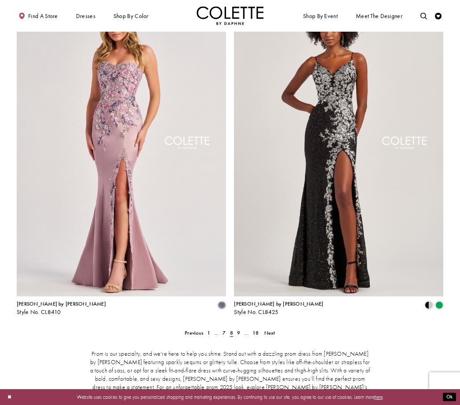
scroll to position [1210, 0]
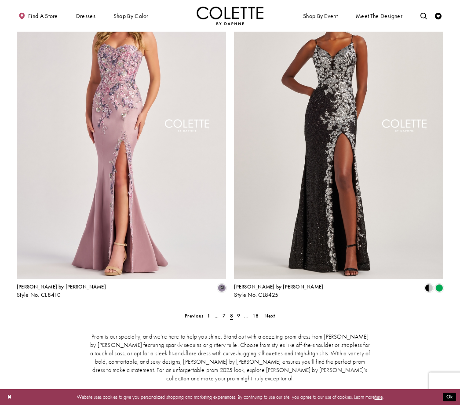
click at [238, 312] on span "9" at bounding box center [238, 315] width 3 height 7
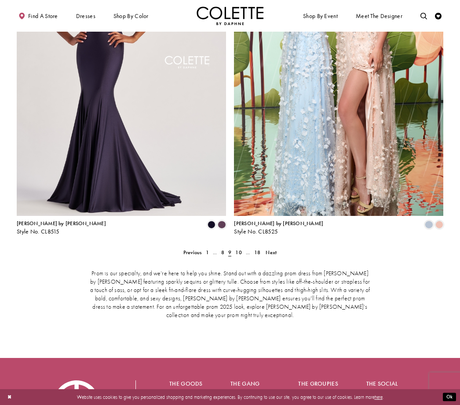
scroll to position [1290, 0]
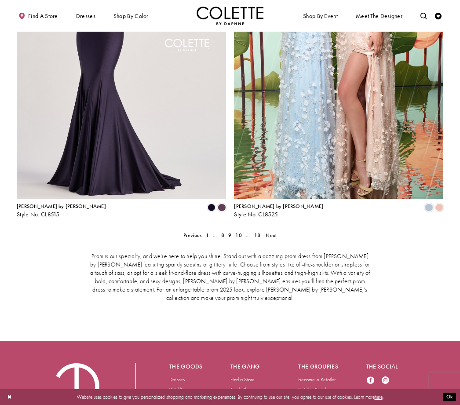
click at [238, 232] on span "10" at bounding box center [238, 235] width 6 height 7
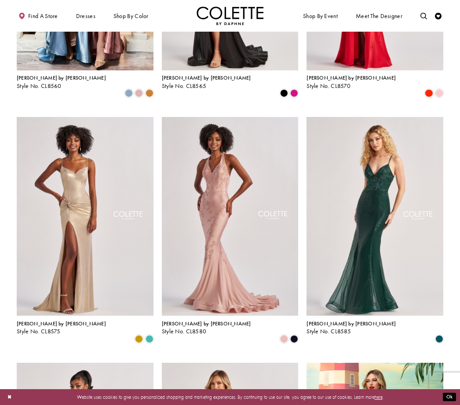
scroll to position [577, 0]
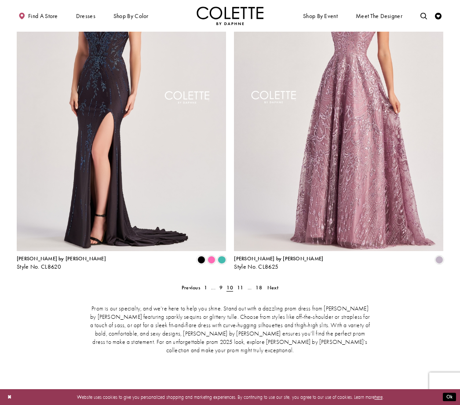
click at [240, 284] on span "11" at bounding box center [240, 287] width 6 height 7
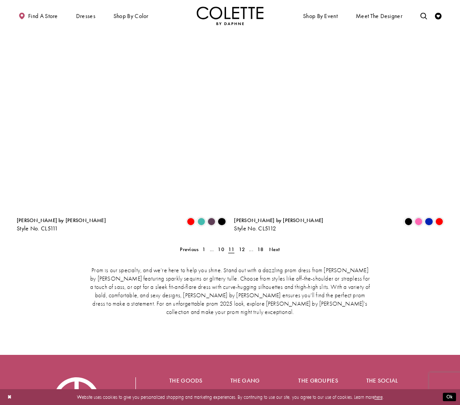
scroll to position [1290, 0]
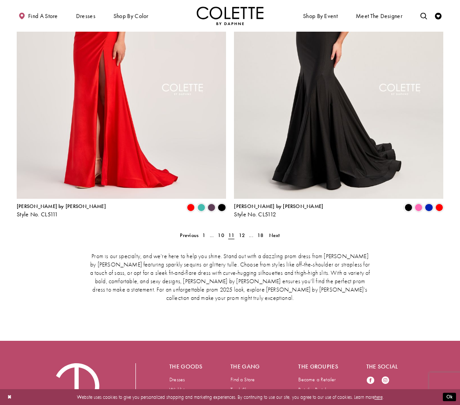
click at [242, 232] on span "12" at bounding box center [242, 235] width 6 height 7
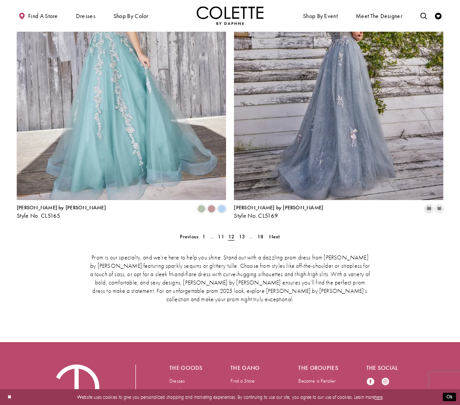
scroll to position [1290, 0]
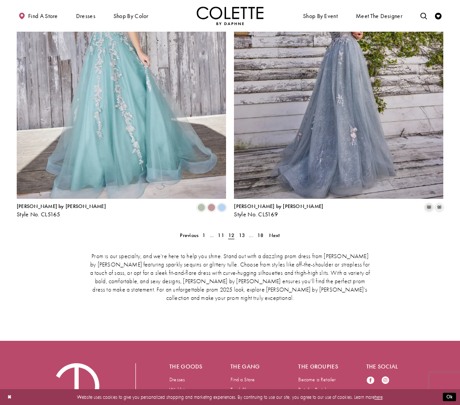
click at [242, 232] on span "13" at bounding box center [242, 235] width 6 height 7
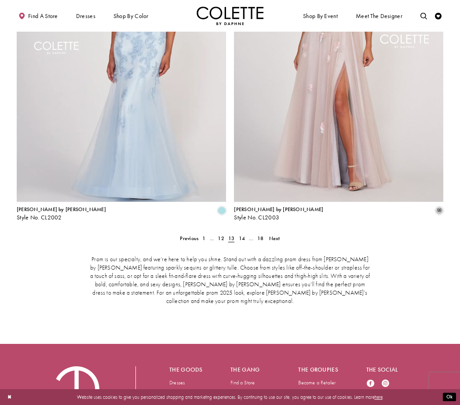
scroll to position [1290, 0]
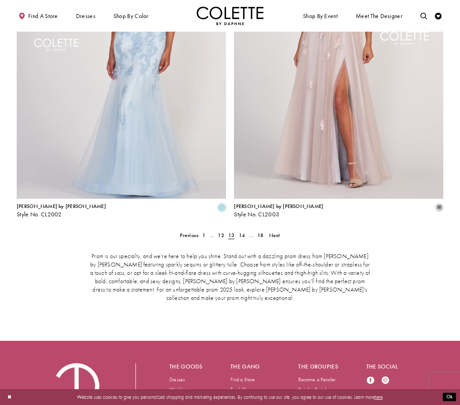
click at [241, 232] on span "14" at bounding box center [242, 235] width 6 height 7
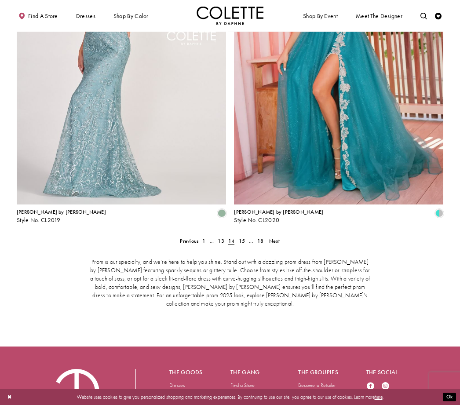
scroll to position [1290, 0]
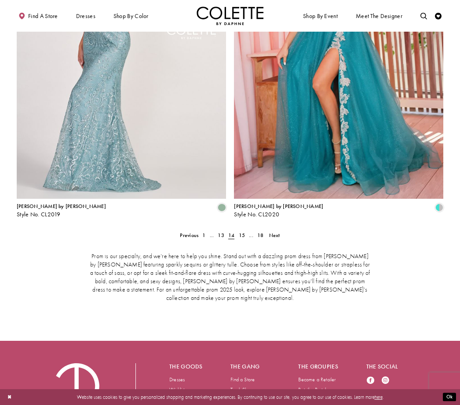
click at [238, 230] on link "15" at bounding box center [241, 235] width 11 height 10
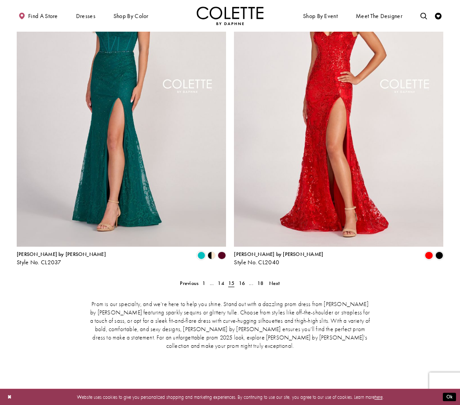
scroll to position [1243, 0]
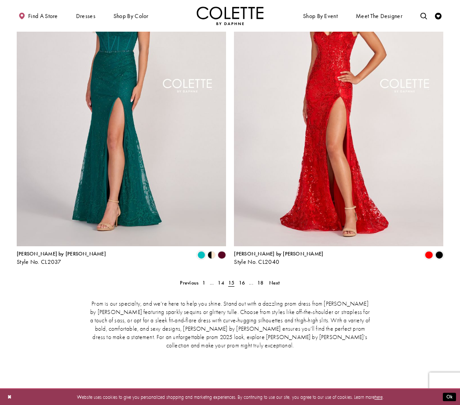
click at [240, 279] on span "16" at bounding box center [242, 282] width 6 height 7
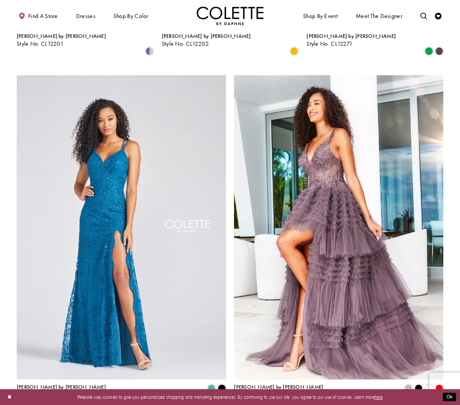
scroll to position [1110, 0]
click at [257, 383] on span "[PERSON_NAME] by [PERSON_NAME]" at bounding box center [278, 386] width 89 height 7
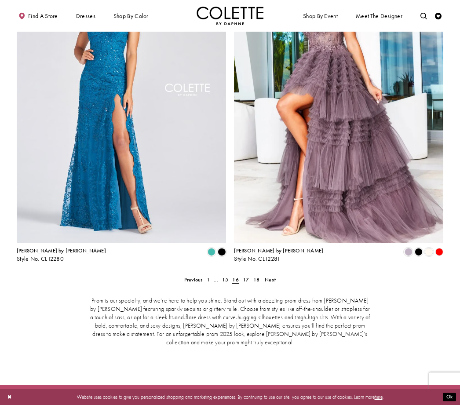
scroll to position [1290, 0]
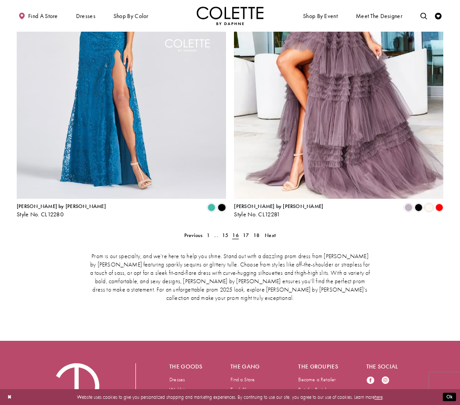
click at [244, 232] on span "17" at bounding box center [246, 235] width 6 height 7
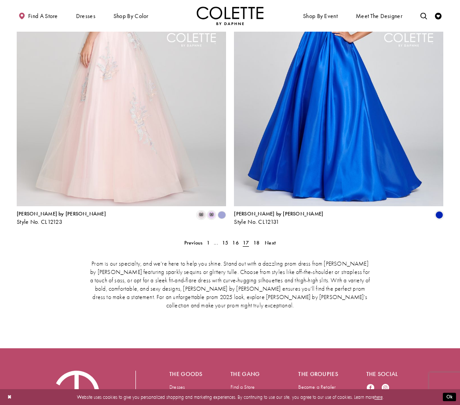
scroll to position [1290, 0]
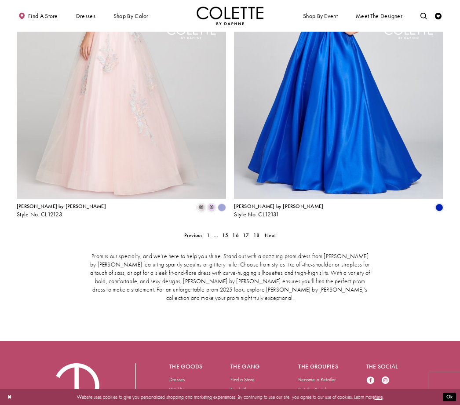
click at [254, 232] on span "18" at bounding box center [256, 235] width 6 height 7
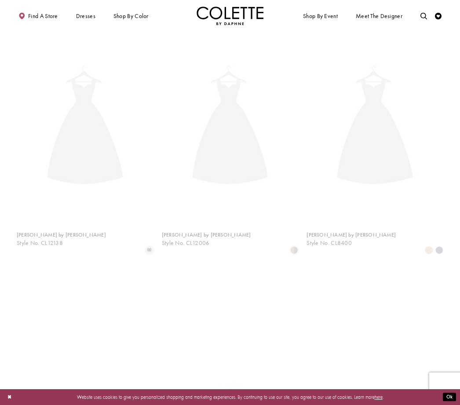
scroll to position [171, 0]
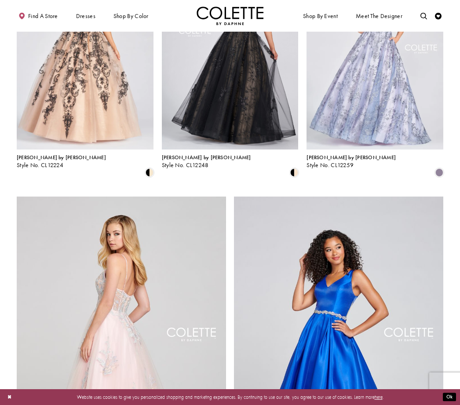
scroll to position [988, 0]
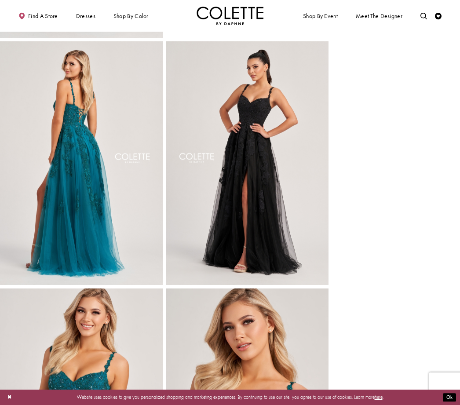
scroll to position [236, 0]
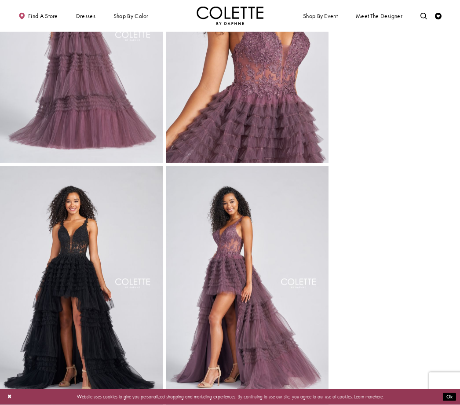
scroll to position [354, 0]
